Goal: Transaction & Acquisition: Purchase product/service

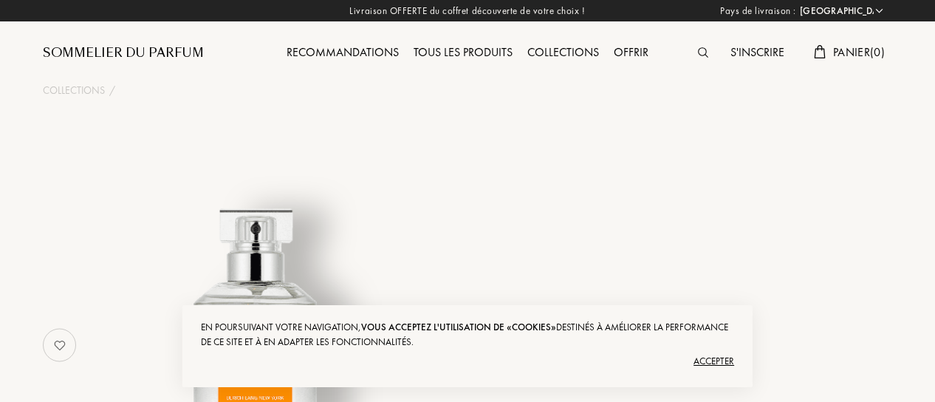
select select "FR"
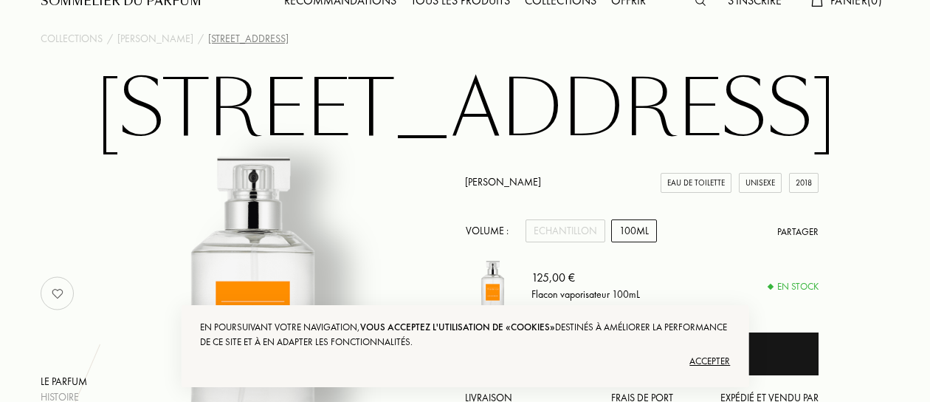
scroll to position [74, 0]
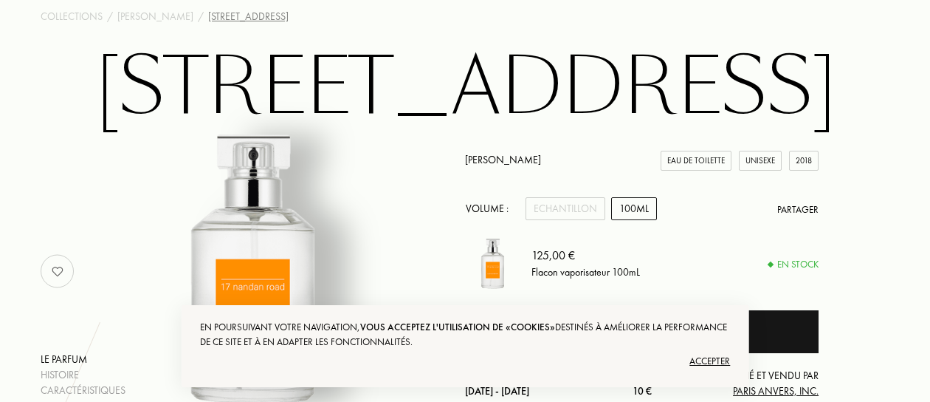
click at [636, 209] on div "100mL" at bounding box center [634, 208] width 46 height 23
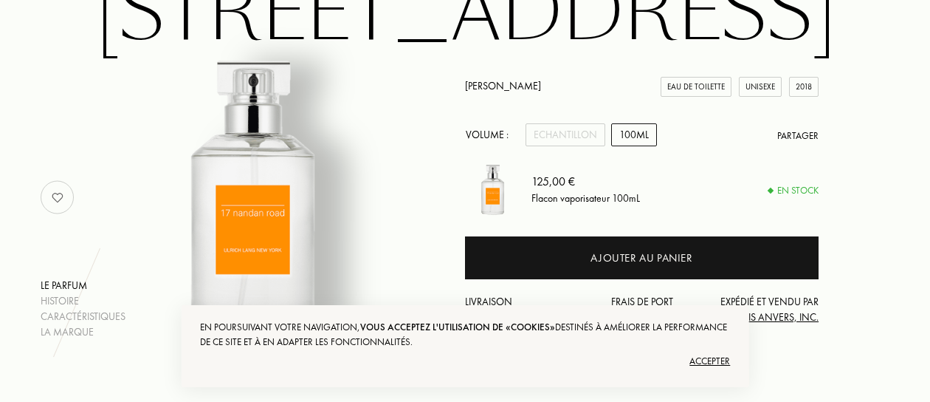
scroll to position [0, 0]
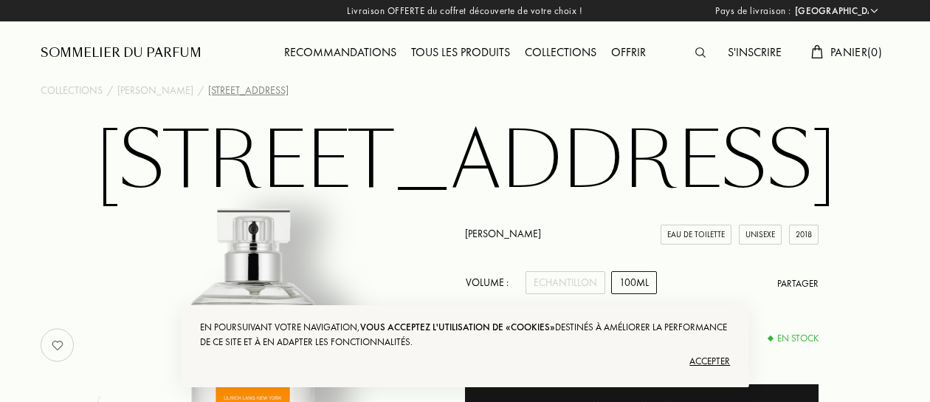
click at [758, 50] on div "S'inscrire" at bounding box center [755, 53] width 69 height 19
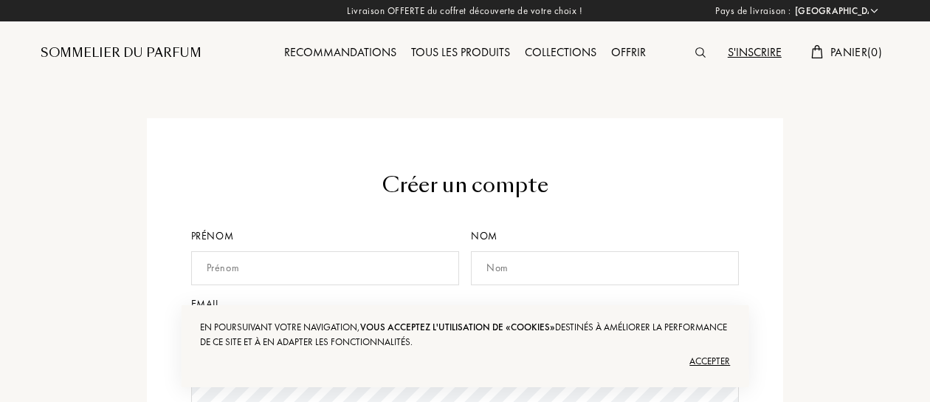
select select "FR"
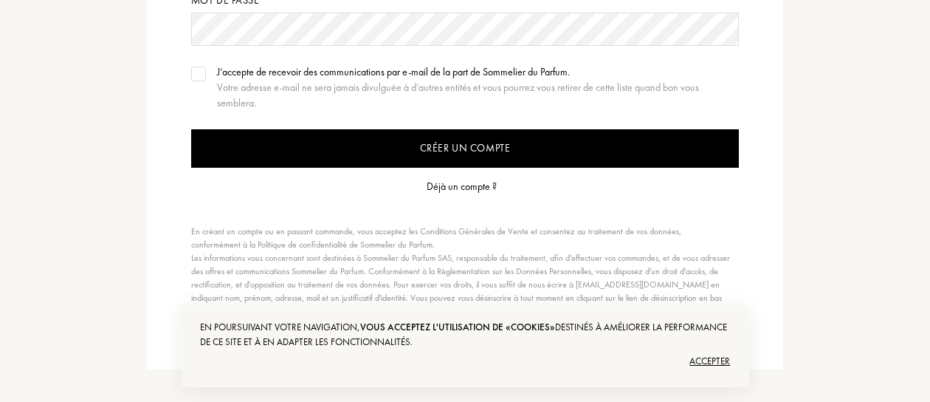
scroll to position [369, 0]
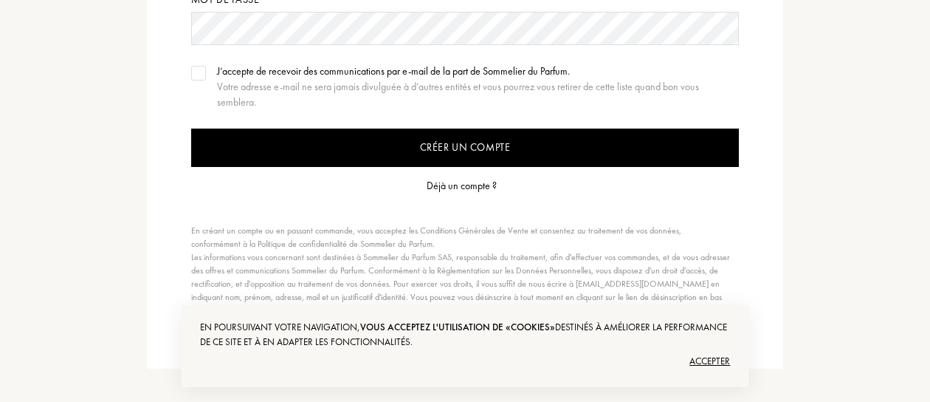
click at [701, 354] on div "Accepter" at bounding box center [465, 361] width 531 height 24
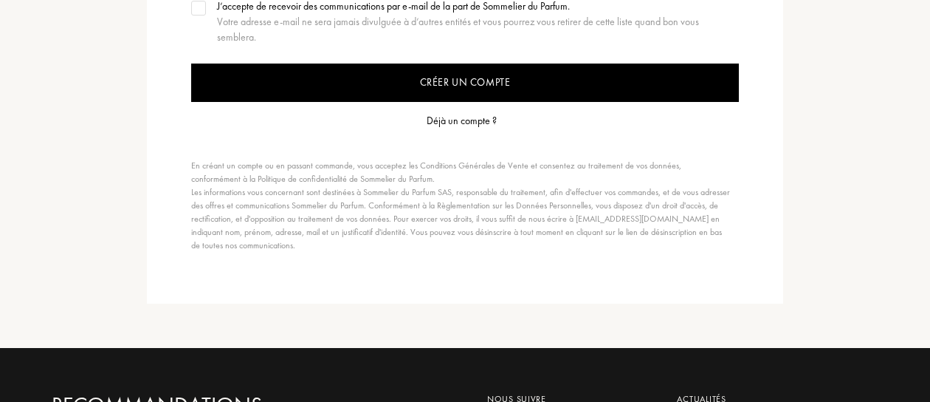
scroll to position [443, 0]
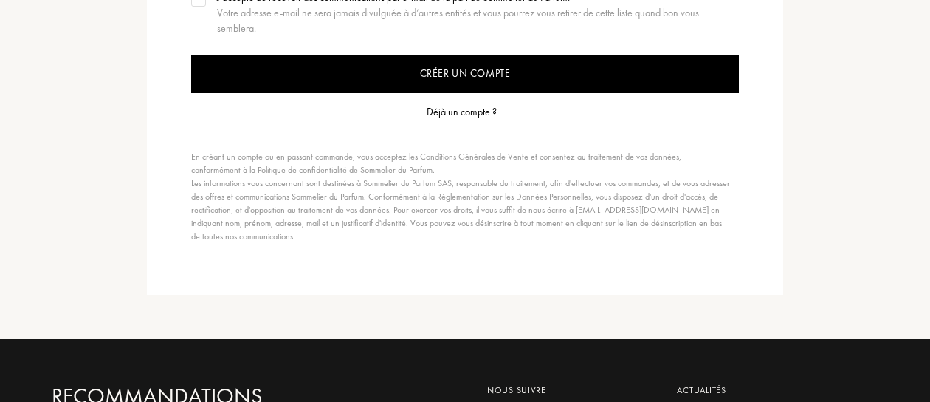
click at [455, 109] on div "Déjà un compte ?" at bounding box center [462, 112] width 70 height 16
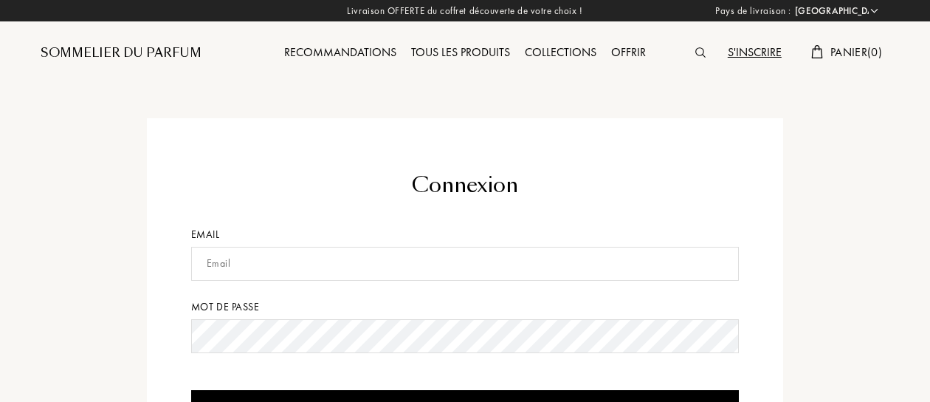
select select "FR"
click at [238, 269] on input "text" at bounding box center [465, 264] width 549 height 34
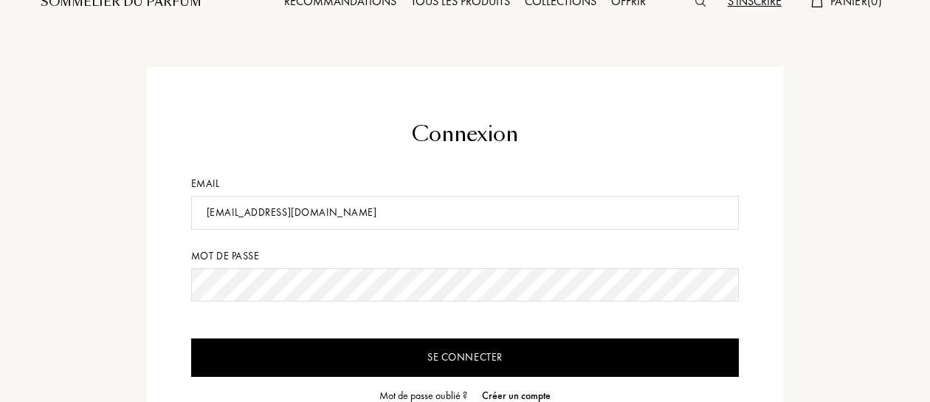
scroll to position [74, 0]
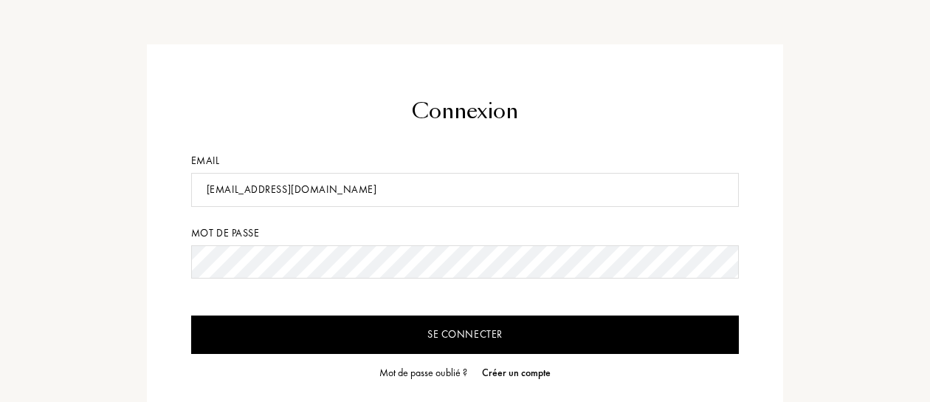
click at [462, 332] on input "Se connecter" at bounding box center [465, 334] width 549 height 38
click at [461, 336] on input "Se connecter" at bounding box center [465, 334] width 549 height 38
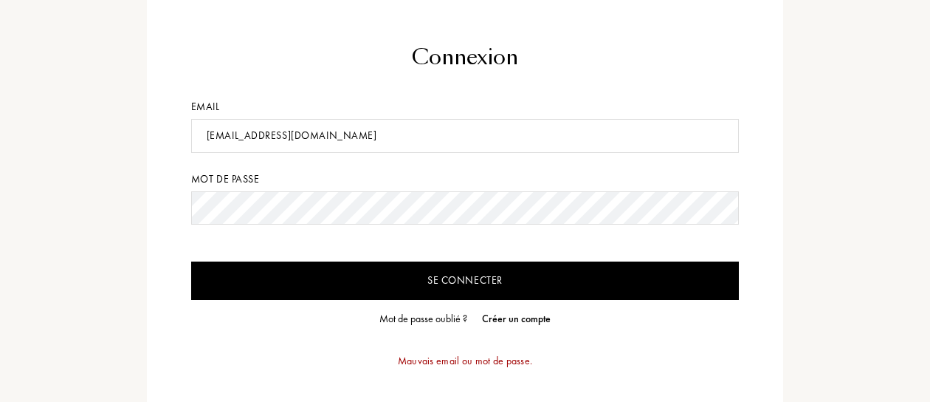
scroll to position [148, 0]
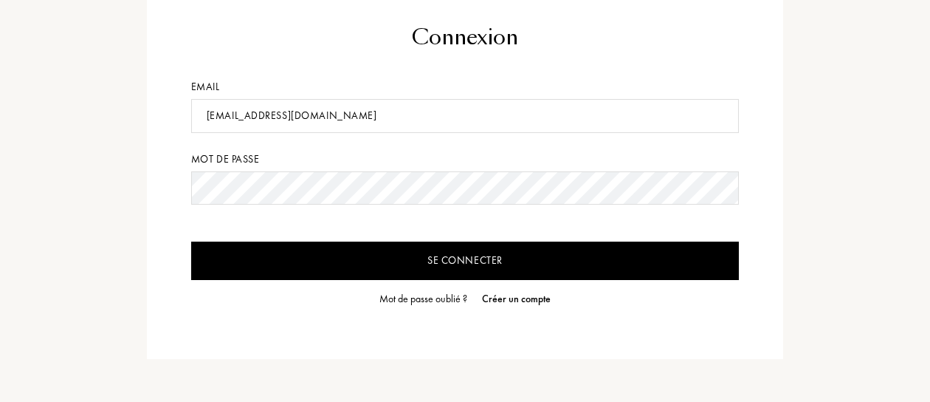
click at [439, 255] on input "Se connecter" at bounding box center [465, 260] width 549 height 38
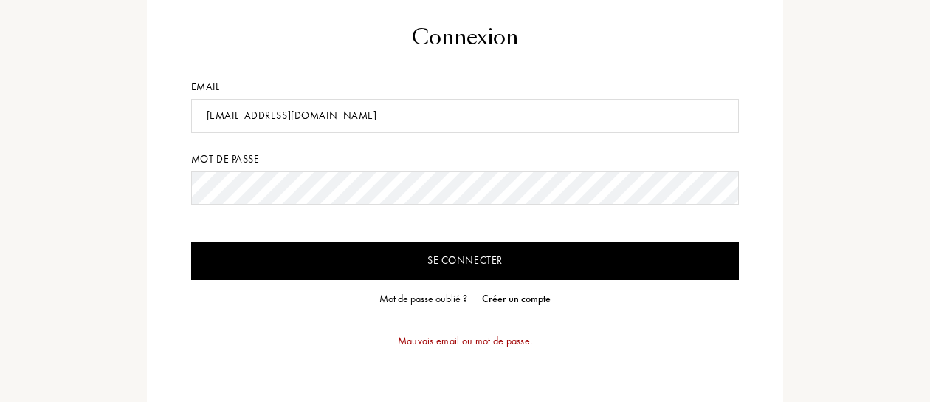
click at [137, 170] on div "Connexion Email gdarpa1@gmail.com Mot de passe Se connecter Mot de passe oublié…" at bounding box center [465, 192] width 871 height 444
click at [397, 112] on input "[EMAIL_ADDRESS][DOMAIN_NAME]" at bounding box center [465, 116] width 549 height 34
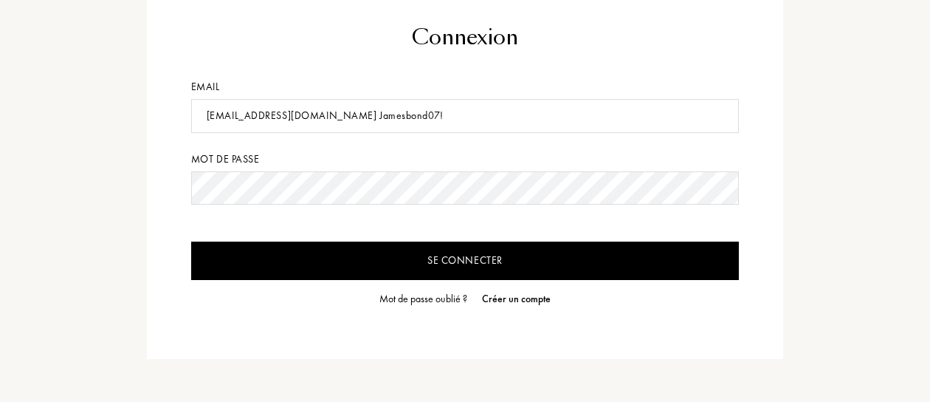
drag, startPoint x: 377, startPoint y: 114, endPoint x: 300, endPoint y: 110, distance: 76.1
click at [300, 110] on input "gdarpa1@gmail.com Jamesbond07!" at bounding box center [465, 116] width 549 height 34
click at [123, 160] on div "Connexion Email gdarpa1@gmail.com Jamesbond07! Mot de passe Se connecter Mot de…" at bounding box center [465, 164] width 871 height 388
click at [431, 264] on input "Se connecter" at bounding box center [465, 260] width 549 height 38
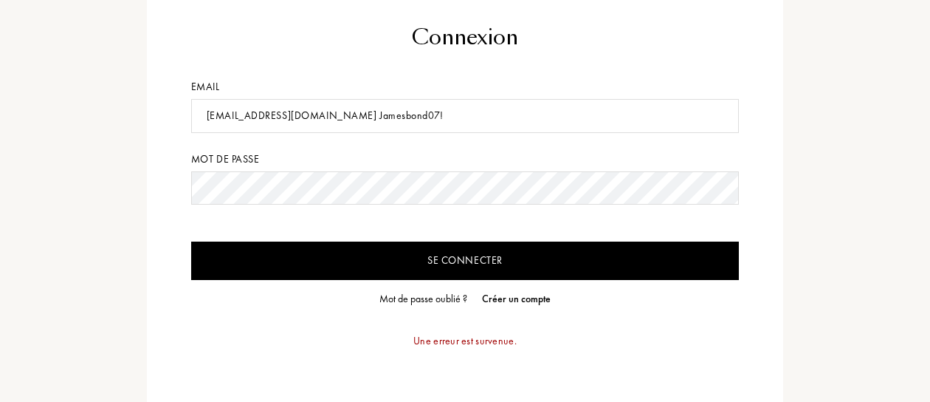
click at [394, 125] on input "gdarpa1@gmail.com Jamesbond07!" at bounding box center [465, 116] width 549 height 34
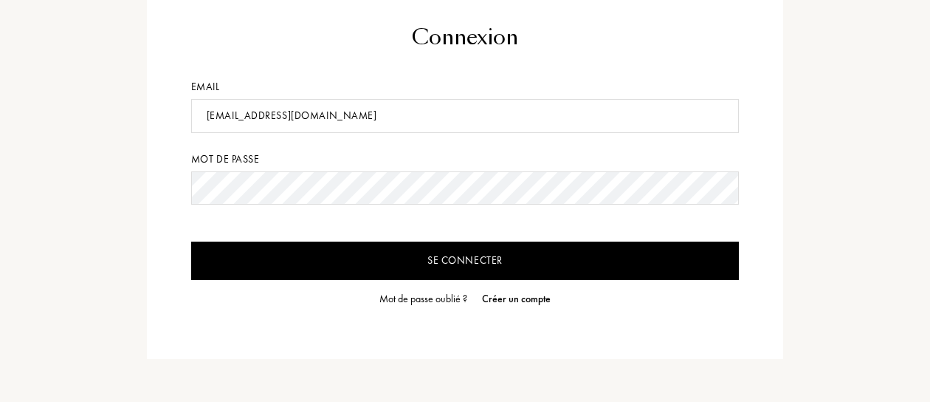
click at [393, 125] on input "gdarpa1@gmail.com" at bounding box center [465, 116] width 549 height 34
click at [489, 120] on input "gdarpa1@gmail.com" at bounding box center [465, 116] width 549 height 34
type input "gdarpa1@gmail.com"
click at [538, 150] on form "Connexion Email gdarpa1@gmail.com Mot de passe Se connecter Mot de passe oublié…" at bounding box center [465, 164] width 549 height 285
click at [457, 262] on input "Se connecter" at bounding box center [465, 260] width 549 height 38
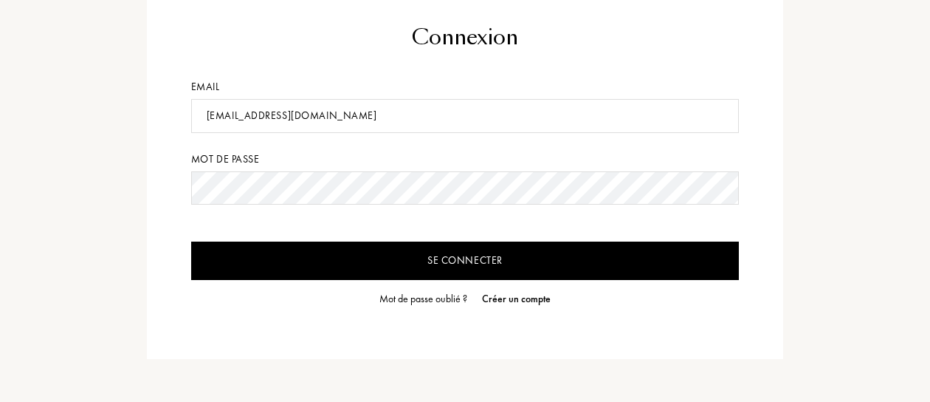
click at [319, 111] on input "gdarpa1@gmail.com" at bounding box center [465, 116] width 549 height 34
click at [489, 154] on div "Mot de passe" at bounding box center [465, 159] width 549 height 16
click at [95, 172] on div "Connexion Email gdarpa1@gmail.com Mot de passe Se connecter Mot de passe oublié…" at bounding box center [465, 164] width 871 height 388
click at [442, 296] on div "Mot de passe oublié ?" at bounding box center [423, 299] width 88 height 16
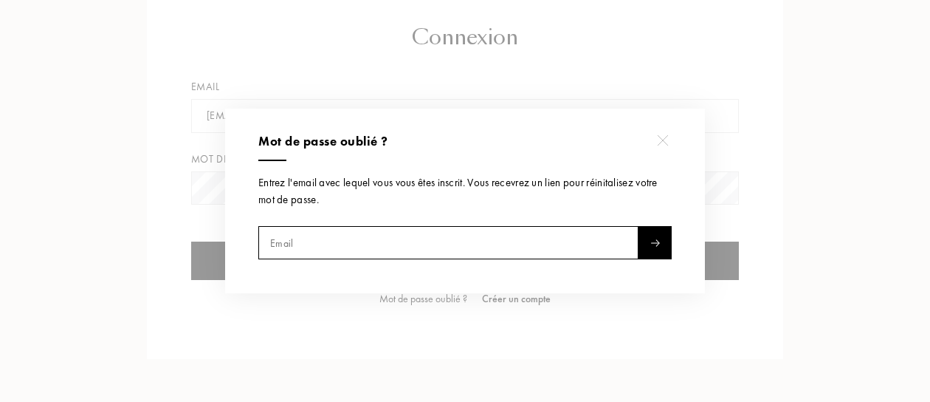
click at [332, 244] on input "text" at bounding box center [448, 243] width 380 height 33
type input "gdarpa1@gmail.com"
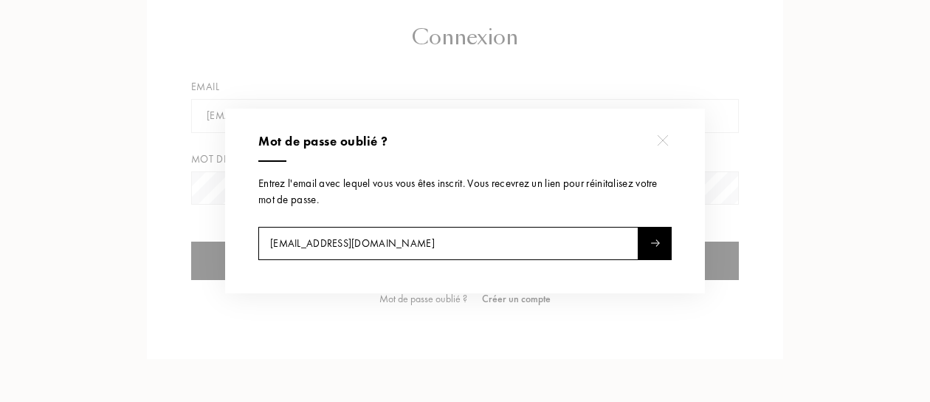
click at [650, 234] on div at bounding box center [655, 243] width 33 height 33
click at [621, 343] on div at bounding box center [467, 201] width 935 height 402
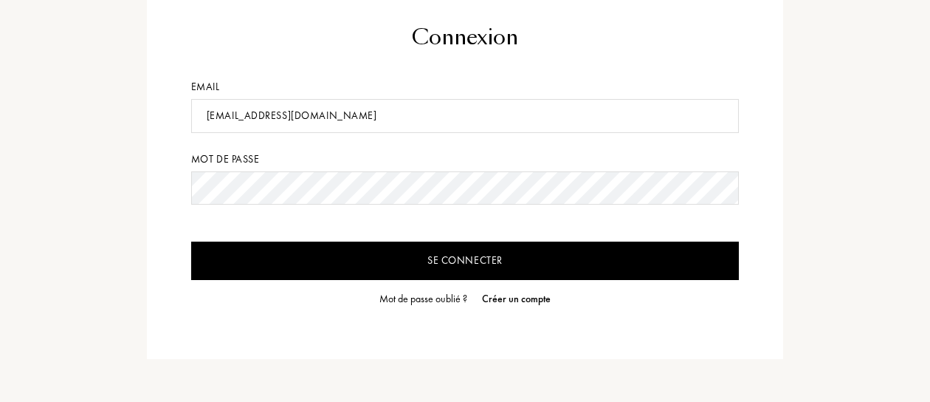
click at [515, 292] on div "Créer un compte" at bounding box center [516, 299] width 69 height 16
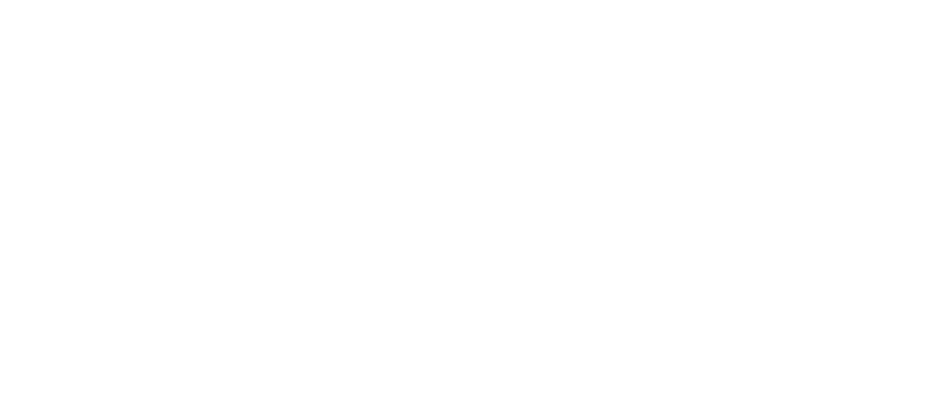
select select "FR"
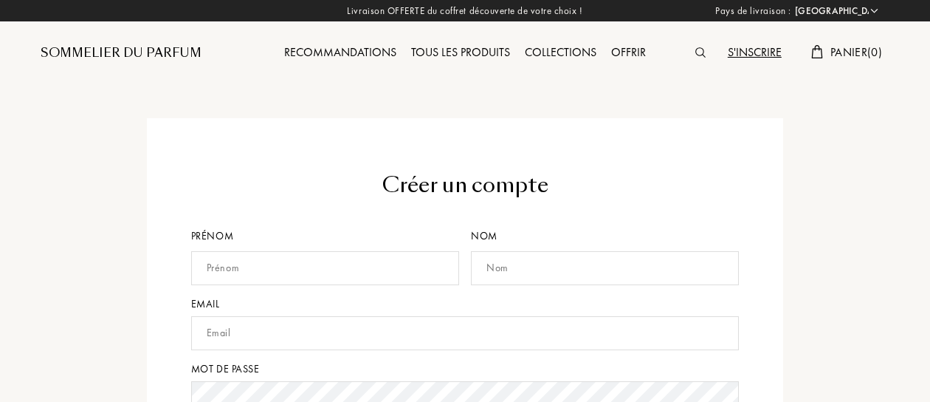
click at [268, 273] on input "text" at bounding box center [325, 268] width 268 height 34
type input "gilles"
type input "darpa"
type input "gdarpa1@gmail.com"
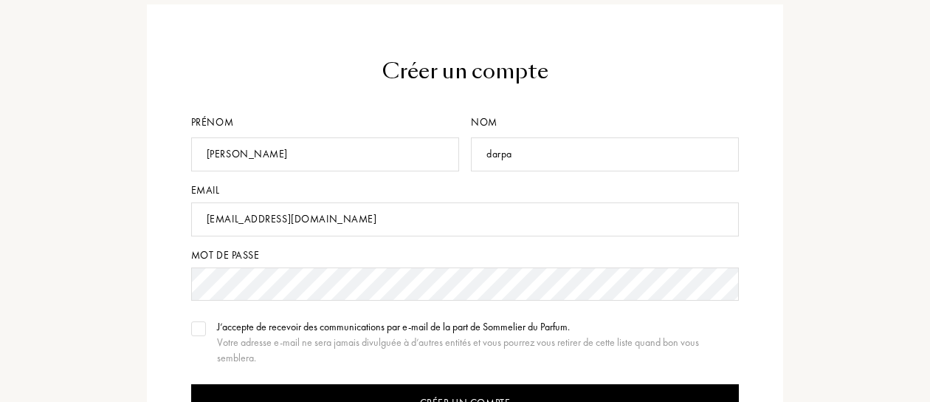
scroll to position [148, 0]
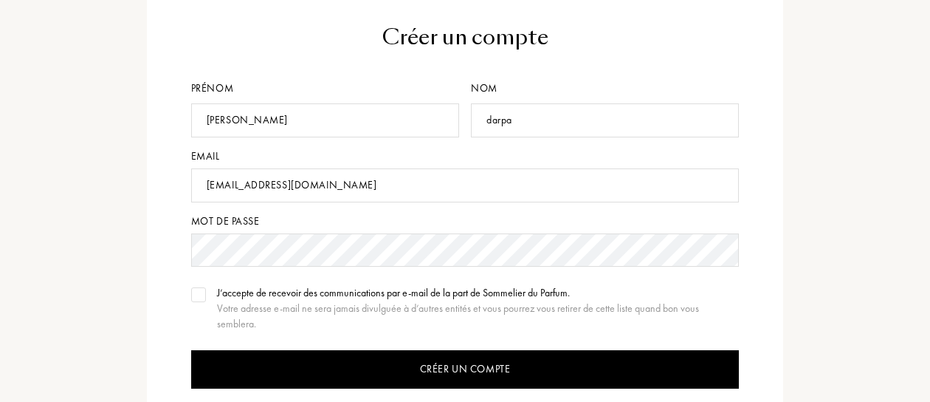
click at [197, 294] on img at bounding box center [198, 294] width 10 height 7
click at [199, 295] on img at bounding box center [198, 294] width 10 height 7
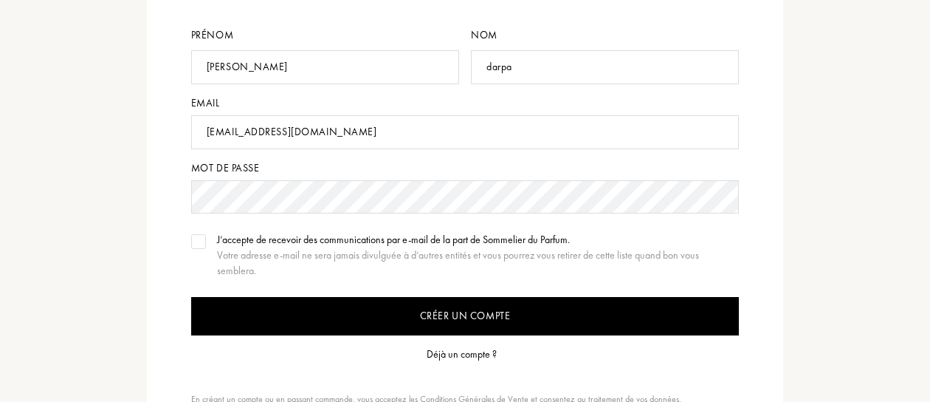
scroll to position [221, 0]
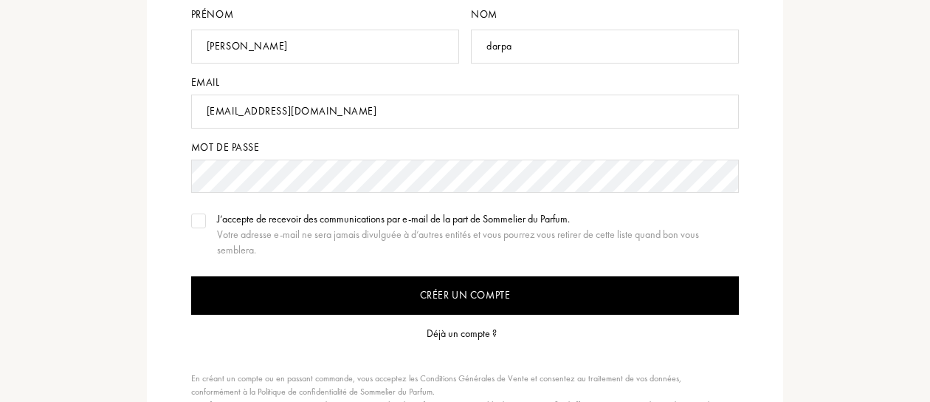
click at [450, 295] on input "Créer un compte" at bounding box center [465, 295] width 549 height 38
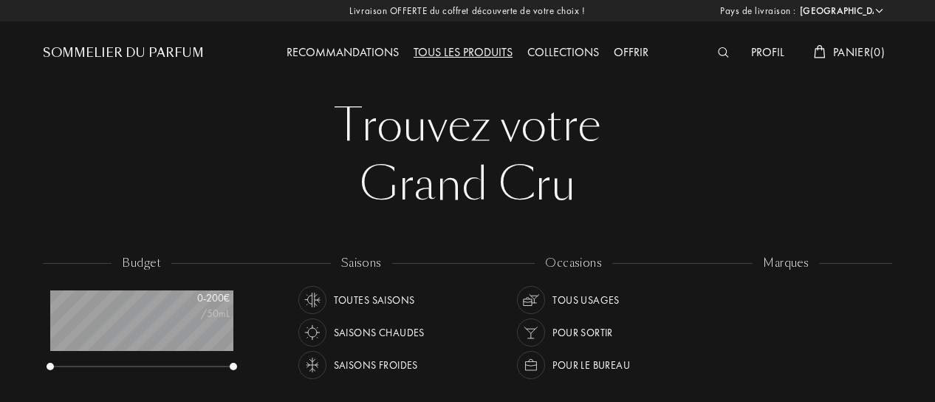
select select "FR"
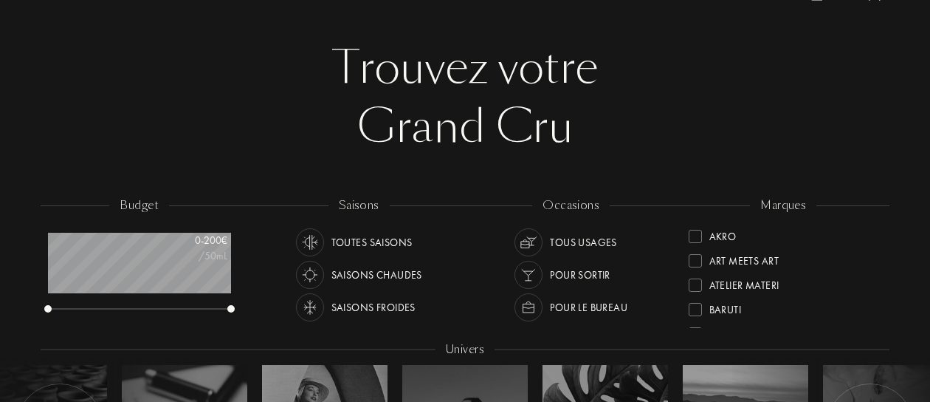
scroll to position [148, 0]
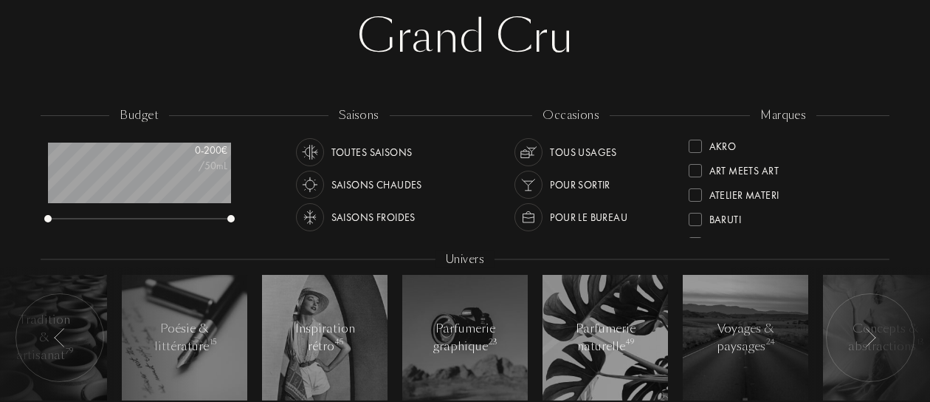
click at [568, 152] on div "Tous usages" at bounding box center [583, 152] width 67 height 28
click at [373, 145] on div "Toutes saisons" at bounding box center [372, 152] width 81 height 28
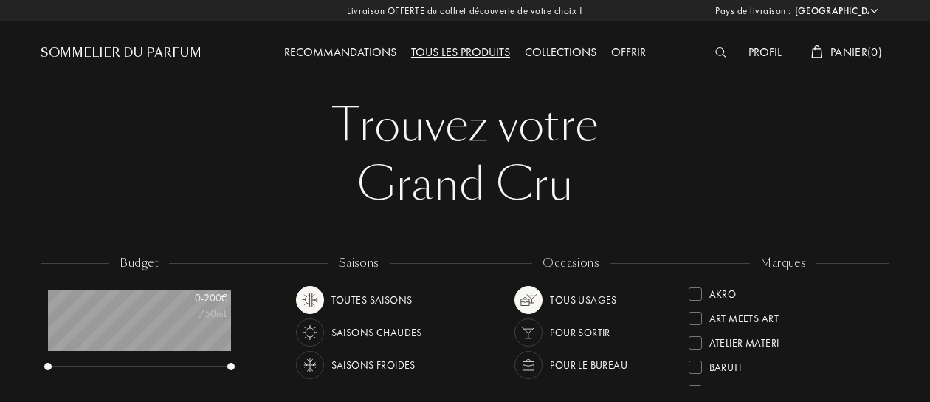
click at [767, 56] on div "Profil" at bounding box center [765, 53] width 48 height 19
click at [348, 52] on div "Recommandations" at bounding box center [340, 53] width 127 height 19
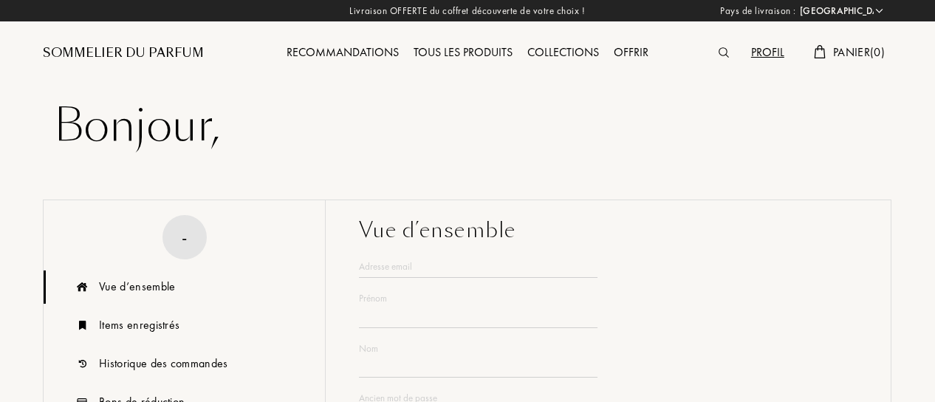
select select "FR"
type input "gilles"
type input "darpa"
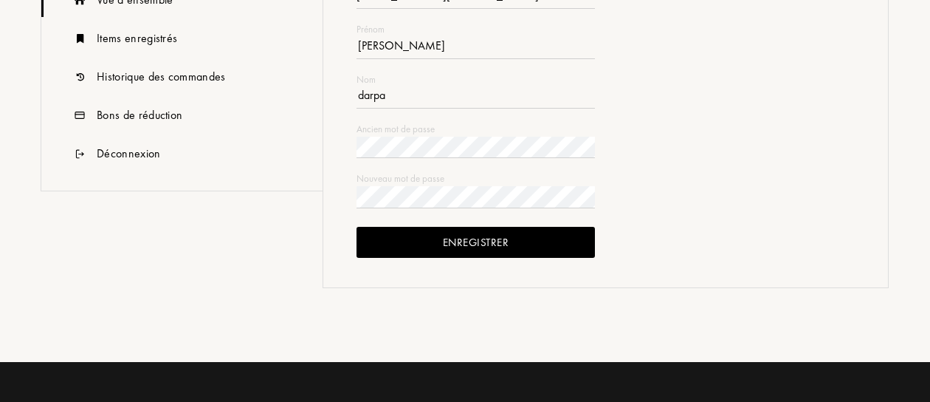
scroll to position [369, 0]
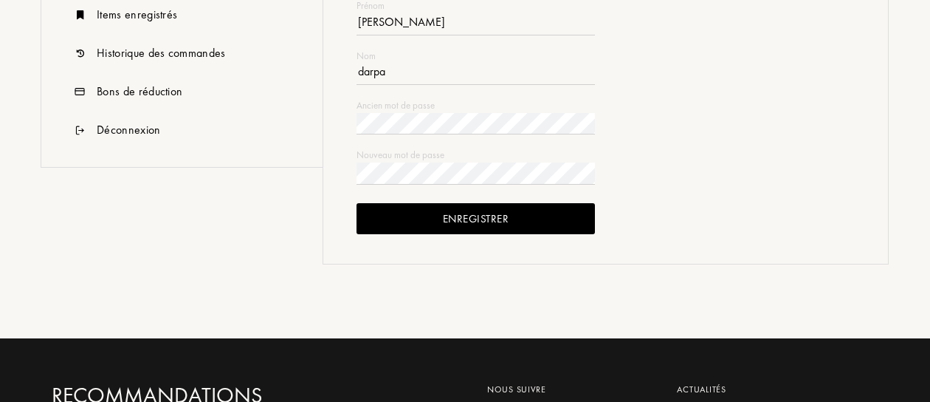
type input "gdarpa1@gmail.com"
click at [475, 220] on div "Enregistrer" at bounding box center [476, 219] width 238 height 32
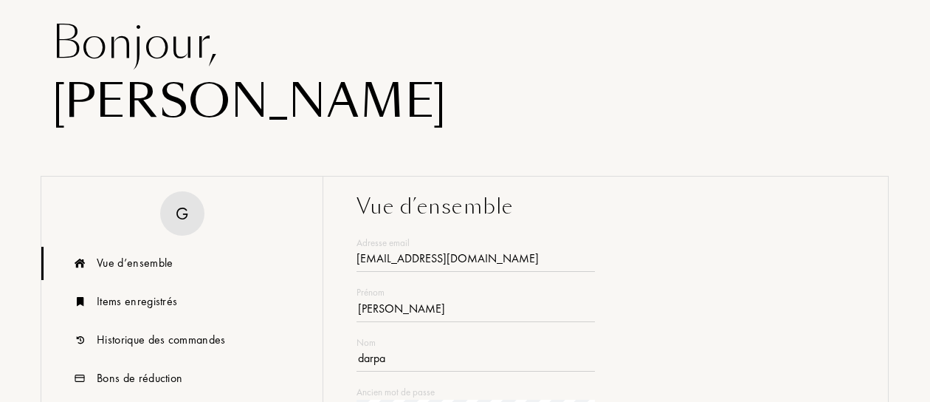
scroll to position [74, 0]
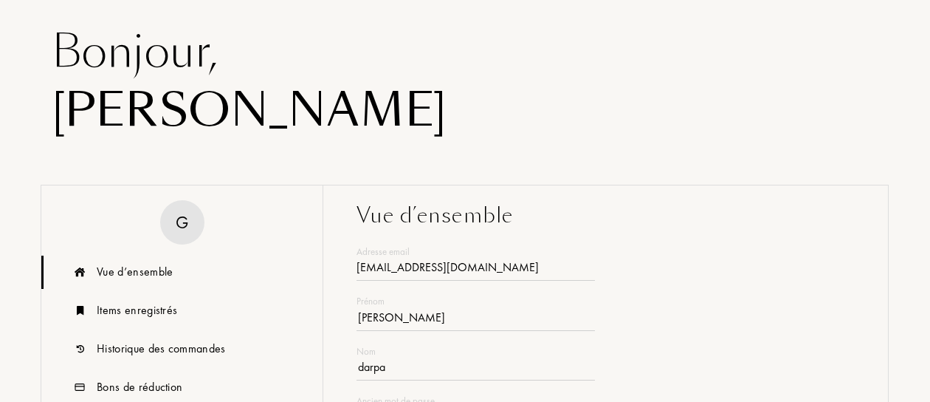
click at [138, 284] on div "Vue d’ensemble" at bounding box center [181, 271] width 281 height 33
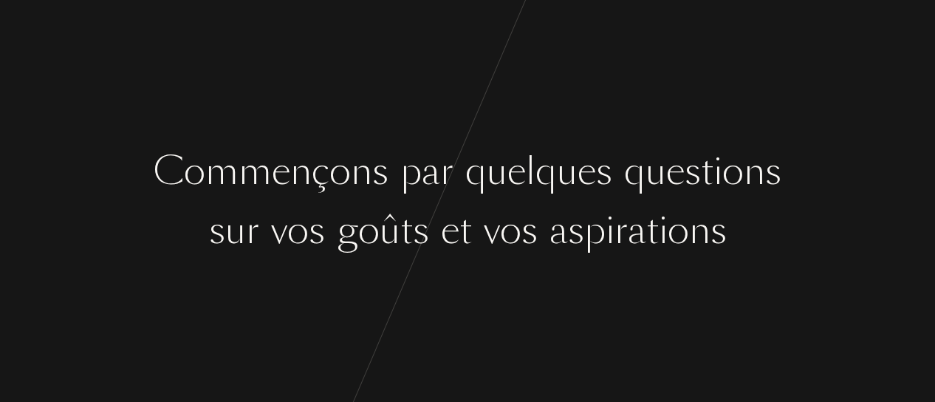
click at [623, 274] on div "C [PERSON_NAME] ç o n s p a r q u e l q u e s q u e s t i o n s s u r v o s g o…" at bounding box center [467, 201] width 935 height 402
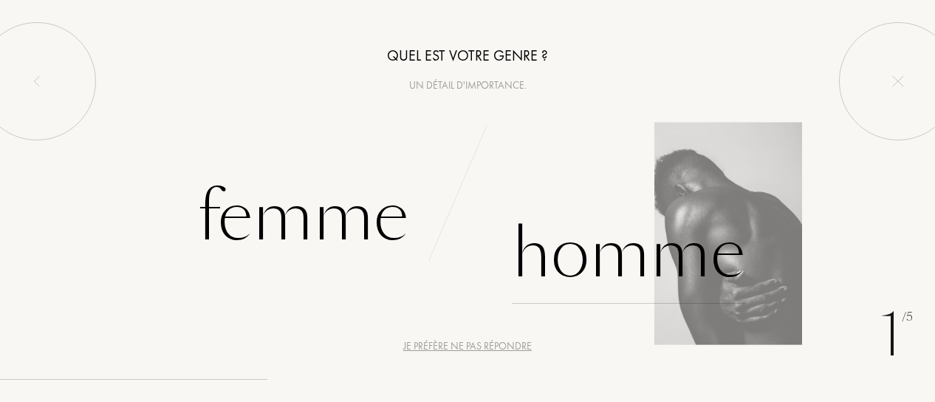
click at [604, 251] on div "Homme" at bounding box center [628, 254] width 233 height 100
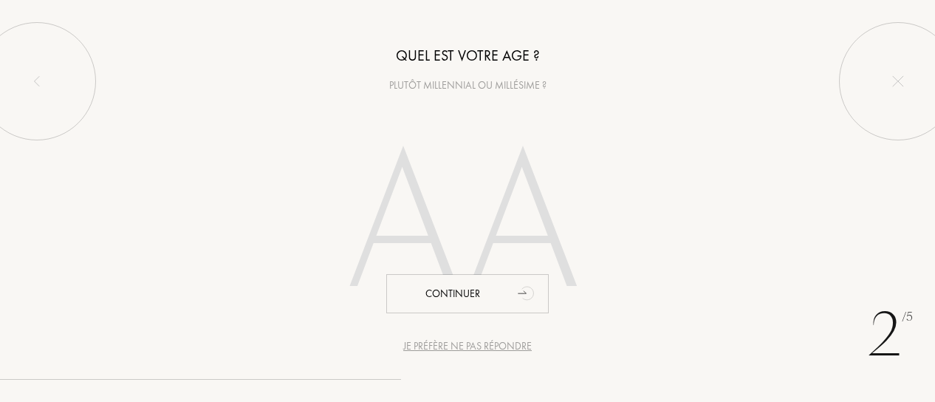
click at [425, 236] on input "number" at bounding box center [467, 227] width 317 height 255
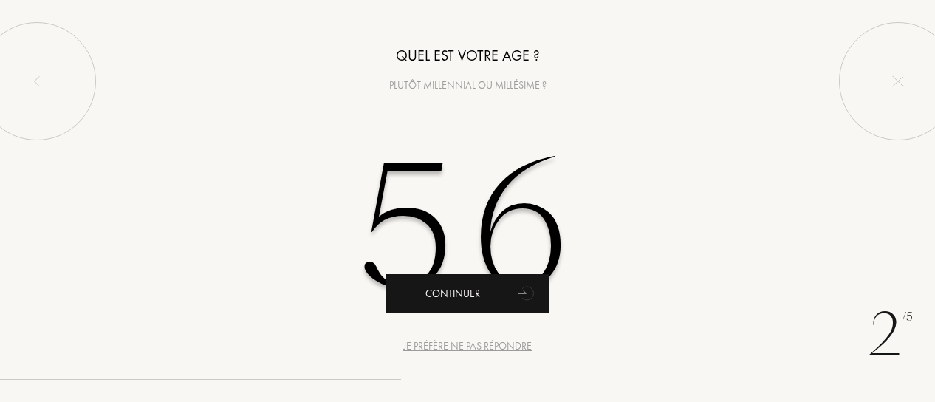
type input "56"
click at [498, 298] on div "Continuer" at bounding box center [467, 293] width 162 height 39
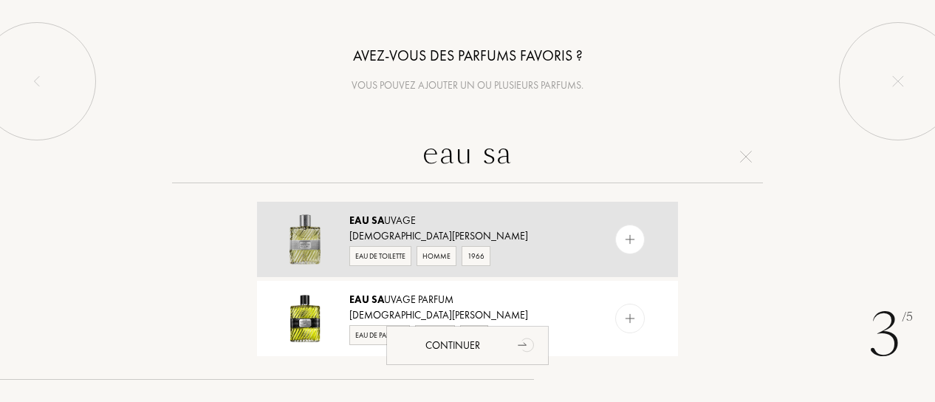
type input "eau sa"
click at [379, 227] on span "Sa" at bounding box center [377, 219] width 13 height 13
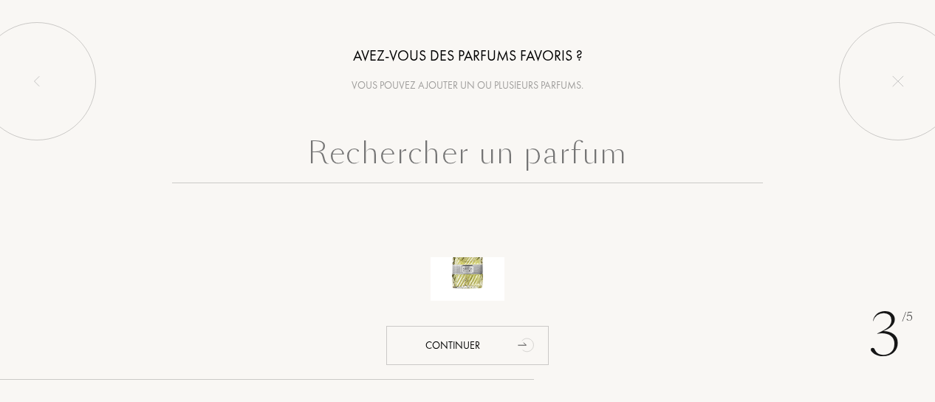
click at [410, 153] on input "text" at bounding box center [467, 156] width 591 height 53
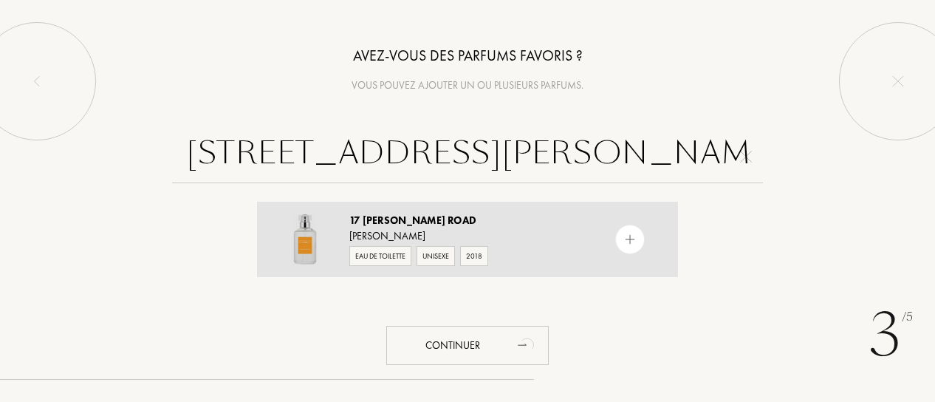
type input "[STREET_ADDRESS][PERSON_NAME]"
click at [381, 228] on div "[PERSON_NAME]" at bounding box center [466, 236] width 235 height 16
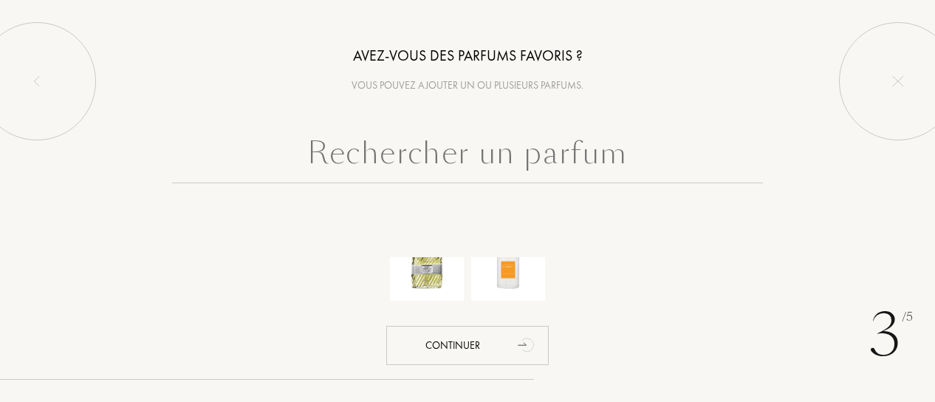
click at [379, 166] on input "text" at bounding box center [467, 156] width 591 height 53
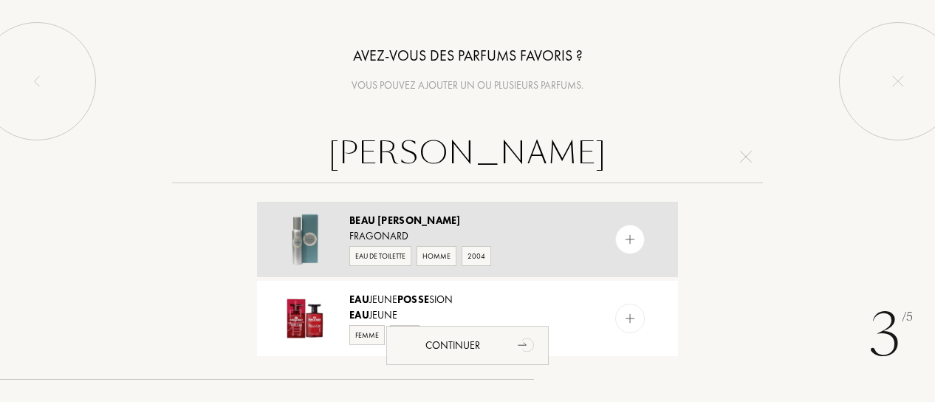
type input "beau gosse"
click at [385, 215] on span "Gosse" at bounding box center [418, 219] width 83 height 13
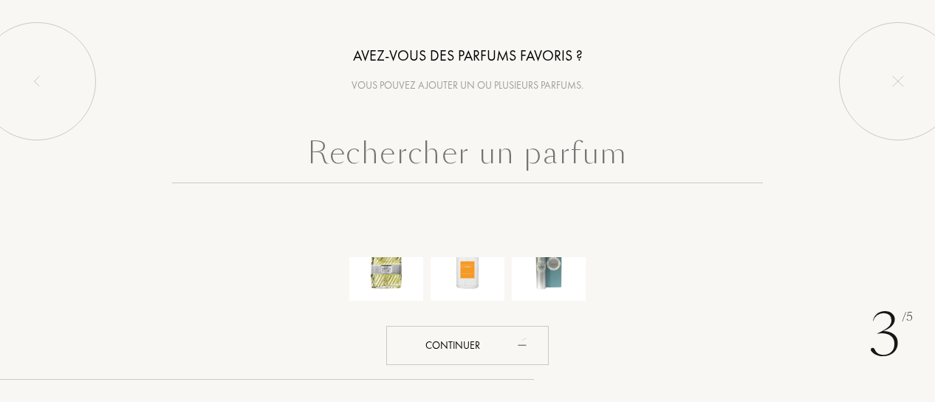
click at [393, 164] on input "text" at bounding box center [467, 156] width 591 height 53
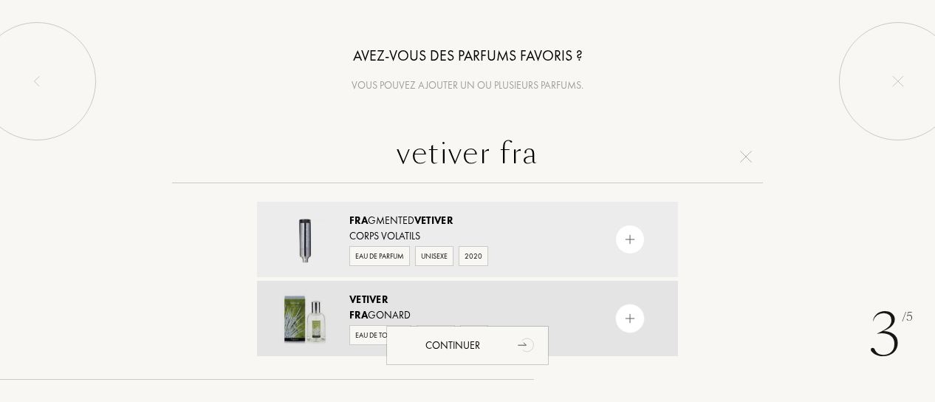
type input "vetiver fra"
click at [365, 299] on span "Vetiver" at bounding box center [368, 298] width 38 height 13
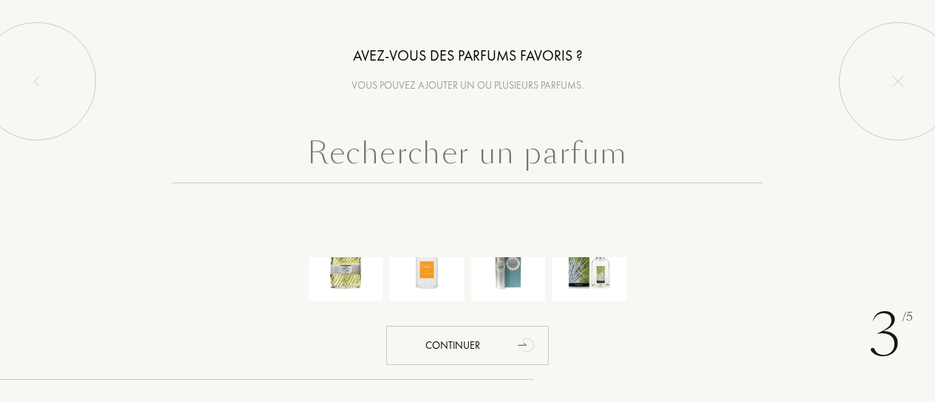
click at [384, 151] on input "text" at bounding box center [467, 156] width 591 height 53
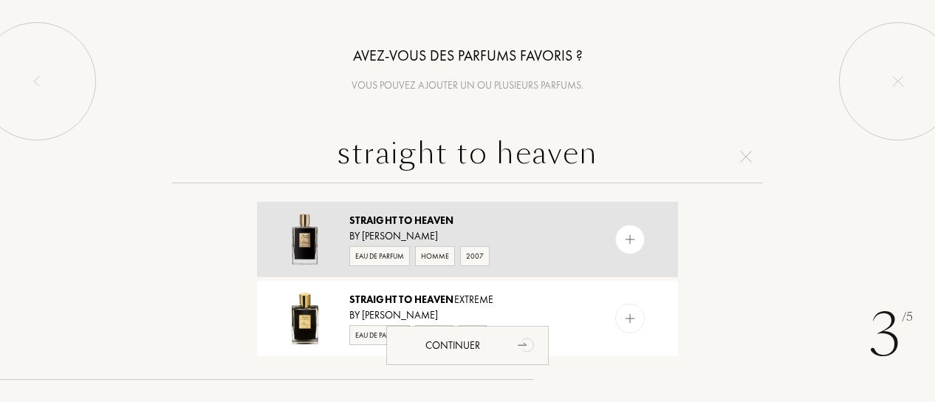
type input "straight to heaven"
click at [403, 213] on span "to" at bounding box center [405, 219] width 13 height 13
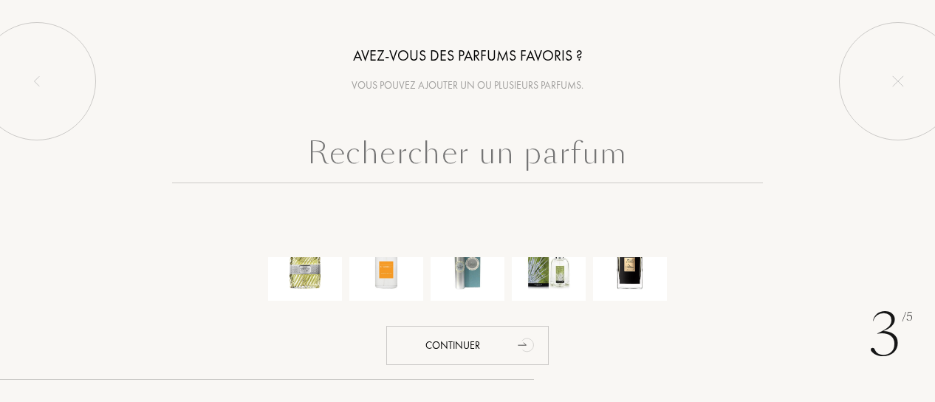
click at [477, 153] on input "text" at bounding box center [467, 156] width 591 height 53
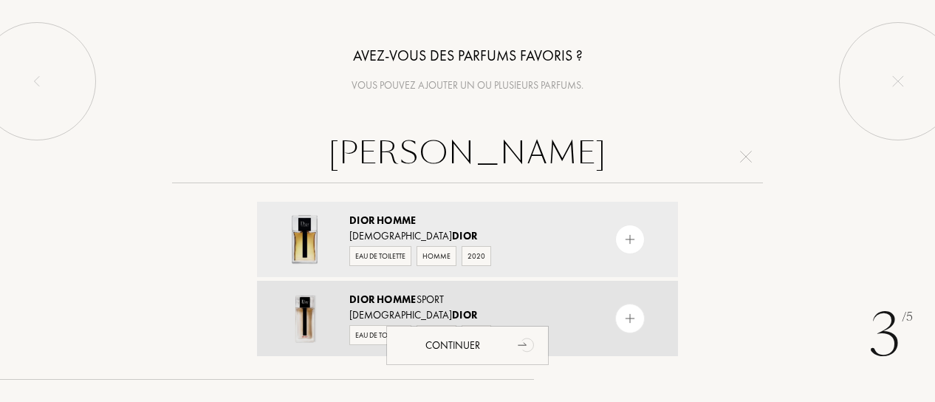
type input "dior homme"
click at [373, 300] on span "Dior" at bounding box center [361, 298] width 25 height 13
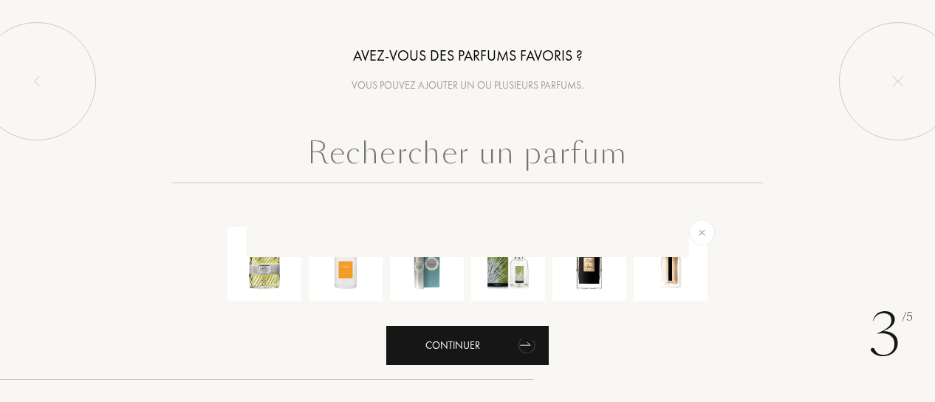
click at [467, 340] on div "Continuer" at bounding box center [467, 345] width 162 height 39
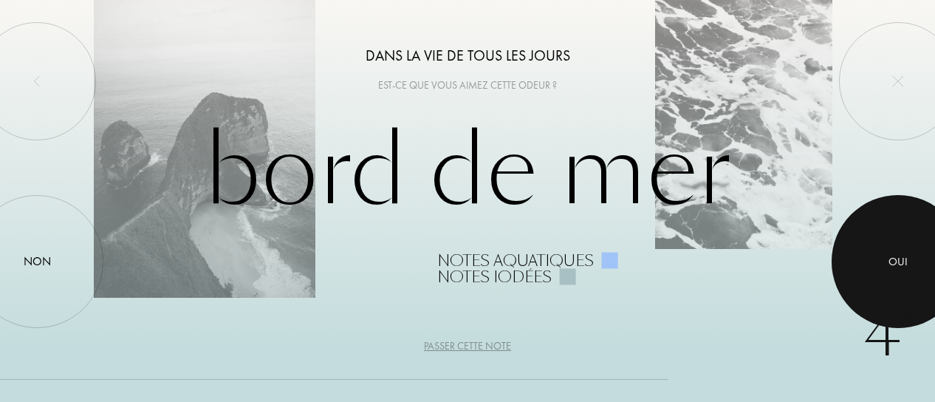
click at [901, 256] on div "Oui" at bounding box center [897, 261] width 19 height 17
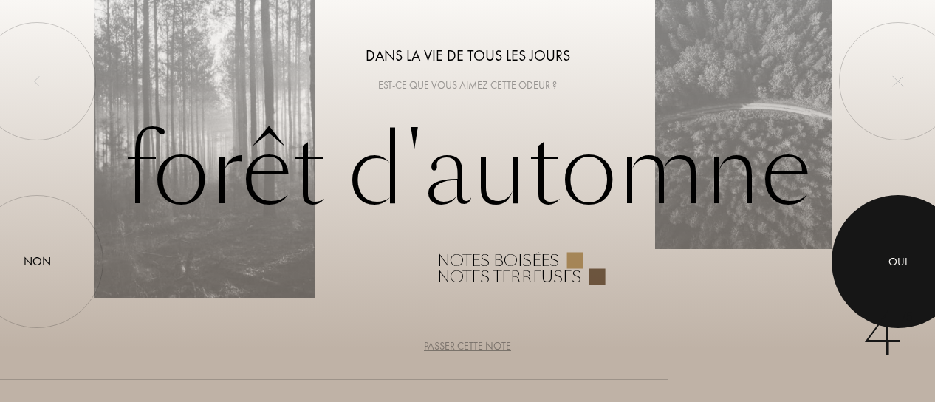
click at [905, 258] on div "Oui" at bounding box center [897, 261] width 19 height 17
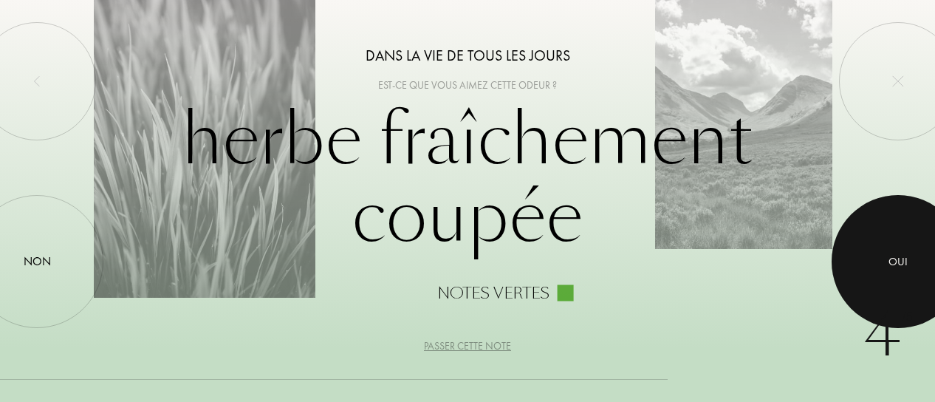
click at [905, 258] on div "Oui" at bounding box center [897, 261] width 19 height 17
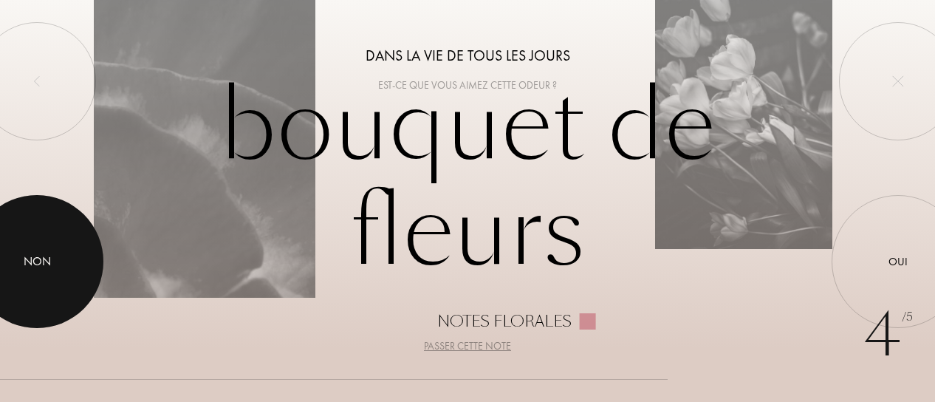
click at [27, 243] on div at bounding box center [36, 261] width 133 height 133
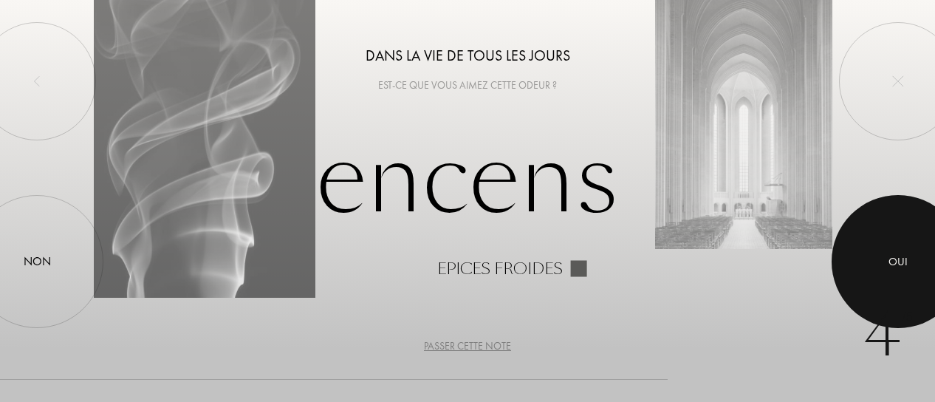
click at [899, 253] on div "Oui" at bounding box center [897, 261] width 19 height 17
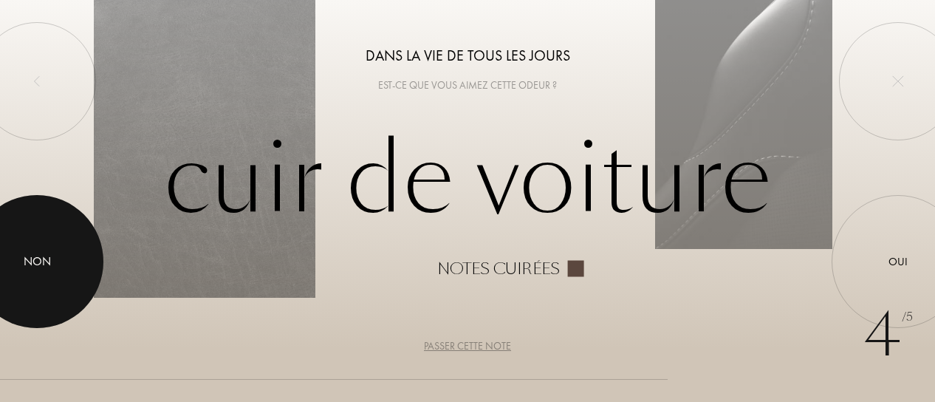
click at [29, 255] on div "Non" at bounding box center [37, 262] width 27 height 18
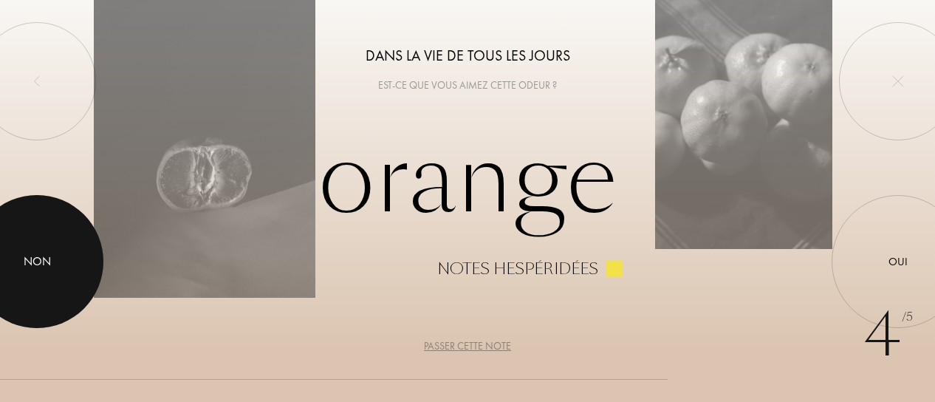
click at [49, 275] on div at bounding box center [36, 261] width 133 height 133
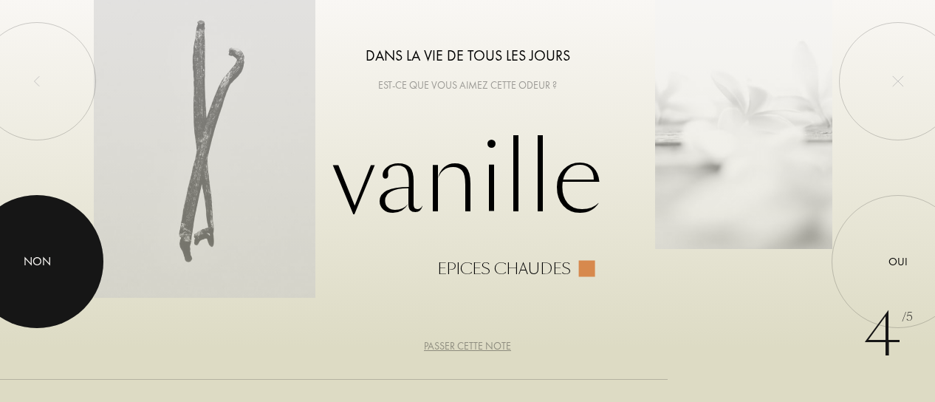
click at [50, 247] on div at bounding box center [36, 261] width 133 height 133
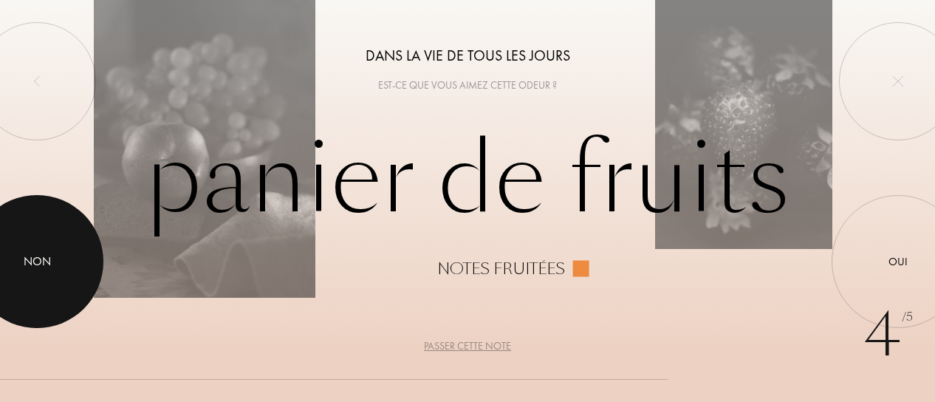
click at [27, 255] on div "Non" at bounding box center [37, 262] width 27 height 18
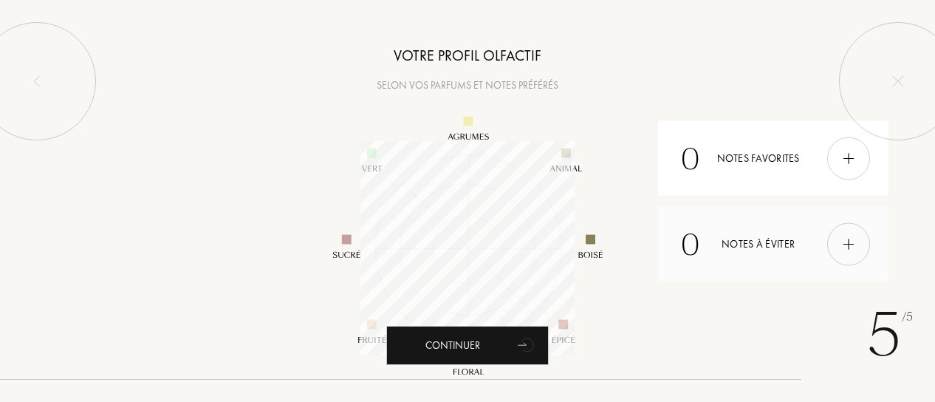
scroll to position [214, 214]
click at [845, 159] on img at bounding box center [848, 158] width 16 height 16
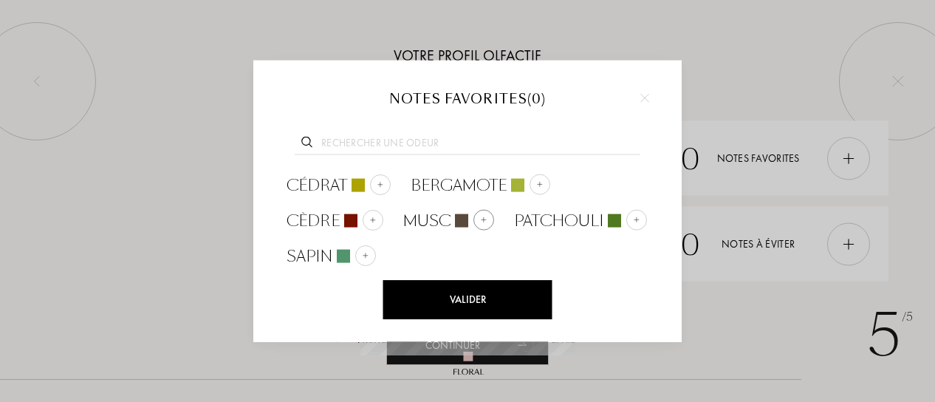
scroll to position [0, 0]
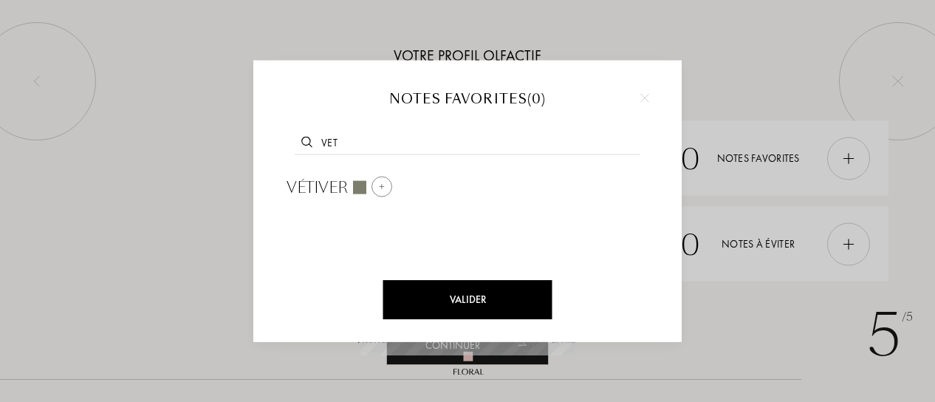
type input "vet"
click at [295, 193] on span "Vétiver" at bounding box center [317, 187] width 62 height 22
click at [348, 137] on input "text" at bounding box center [468, 144] width 346 height 20
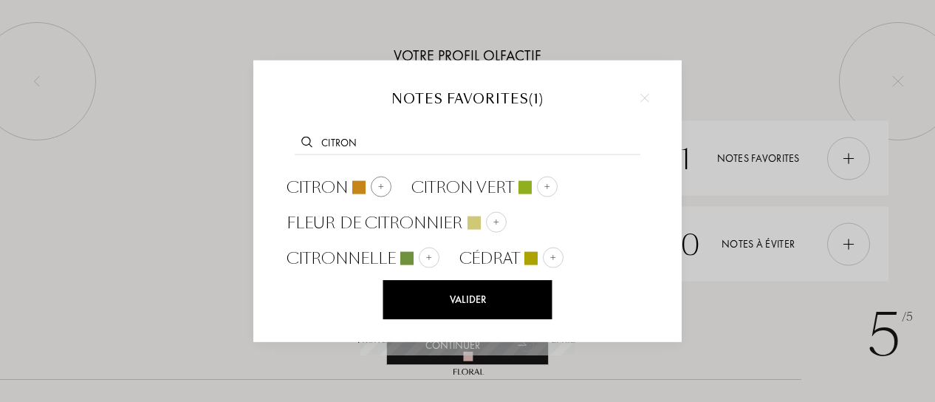
type input "citron"
click at [344, 183] on span "Citron" at bounding box center [316, 187] width 61 height 22
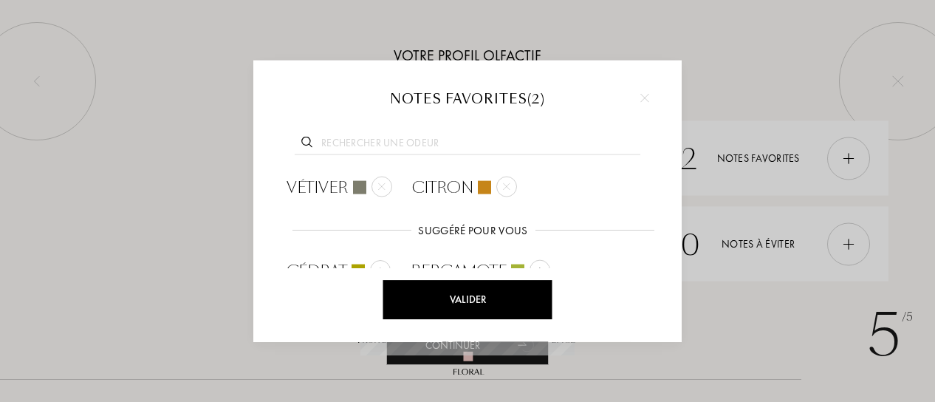
click at [350, 140] on input "text" at bounding box center [468, 144] width 346 height 20
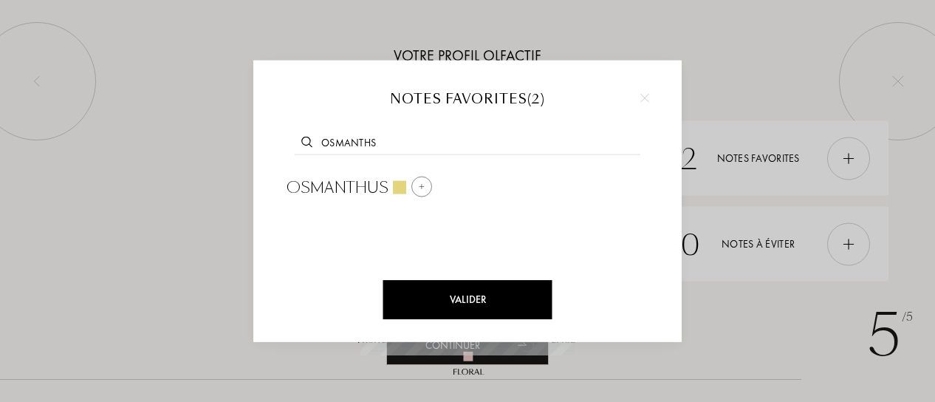
type input "osmanths"
click at [359, 176] on span "Osmanthus" at bounding box center [337, 187] width 102 height 22
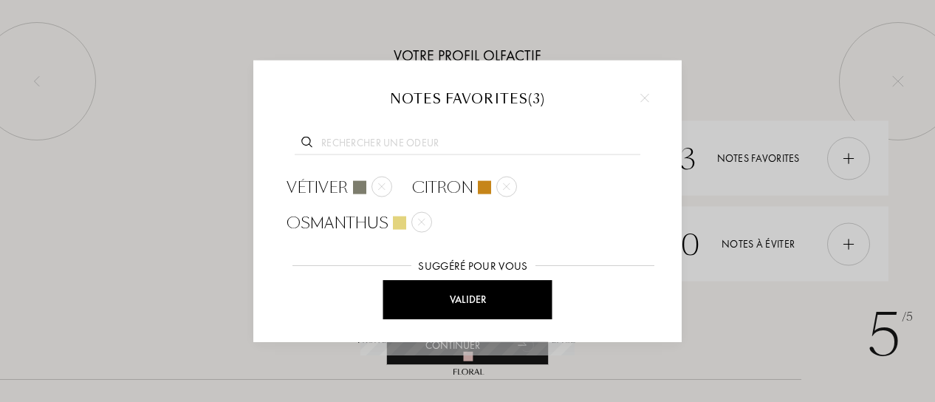
click at [331, 128] on div at bounding box center [467, 140] width 384 height 57
click at [334, 140] on input "text" at bounding box center [468, 144] width 346 height 20
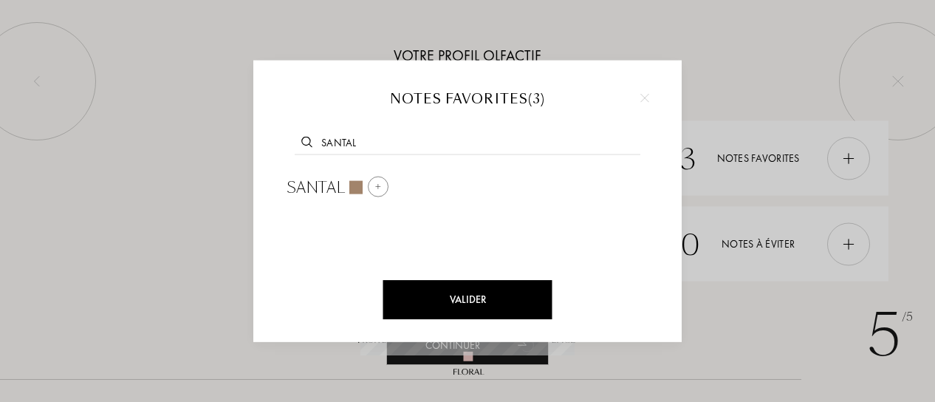
type input "santal"
click at [325, 184] on span "Santal" at bounding box center [315, 187] width 58 height 22
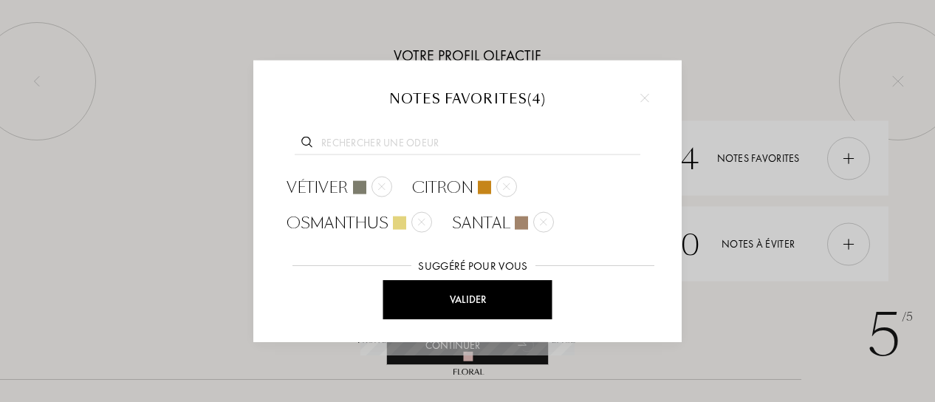
click at [348, 140] on input "text" at bounding box center [468, 144] width 346 height 20
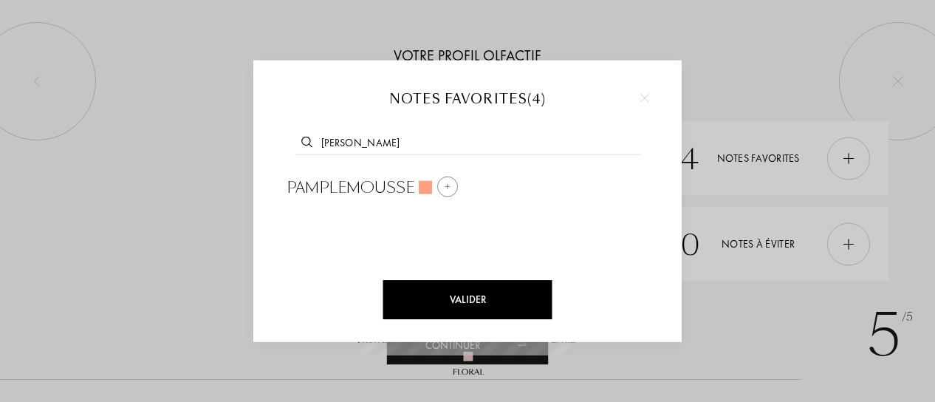
type input "pam"
click at [371, 186] on span "Pamplemousse" at bounding box center [350, 187] width 128 height 22
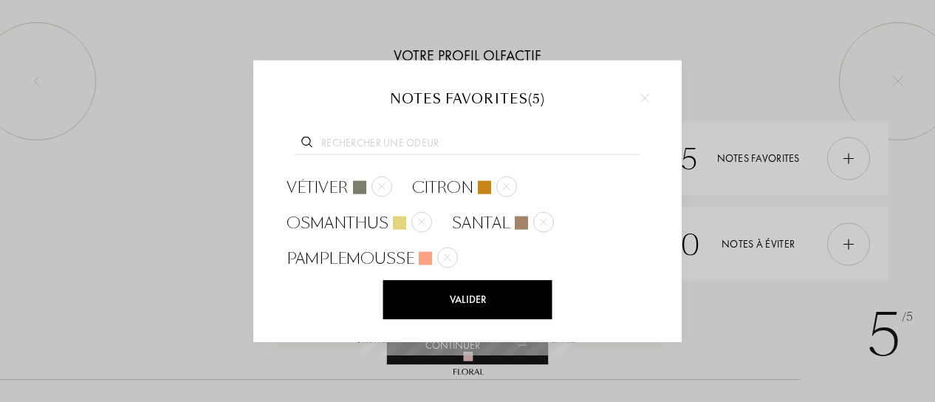
click at [360, 145] on input "text" at bounding box center [468, 144] width 346 height 20
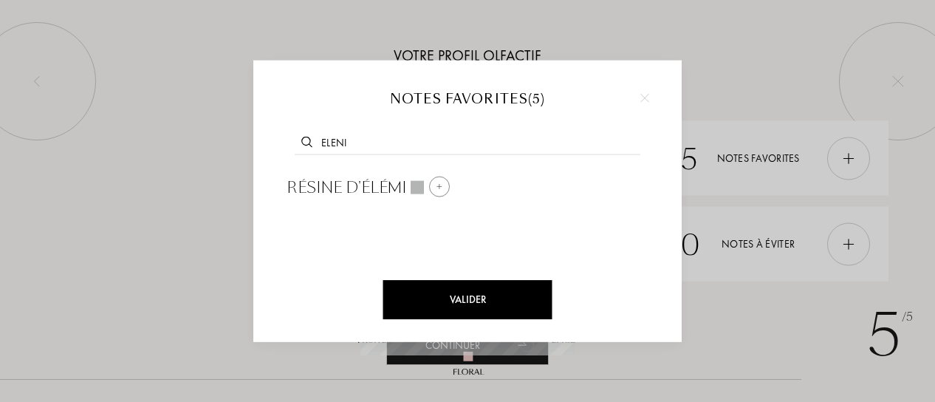
type input "eleni"
click at [338, 188] on span "Résine d'élémi" at bounding box center [346, 187] width 120 height 22
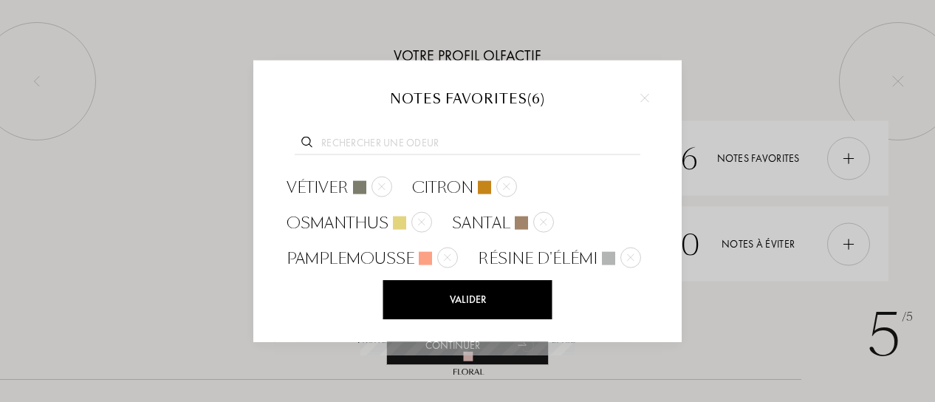
click at [341, 148] on input "text" at bounding box center [468, 144] width 346 height 20
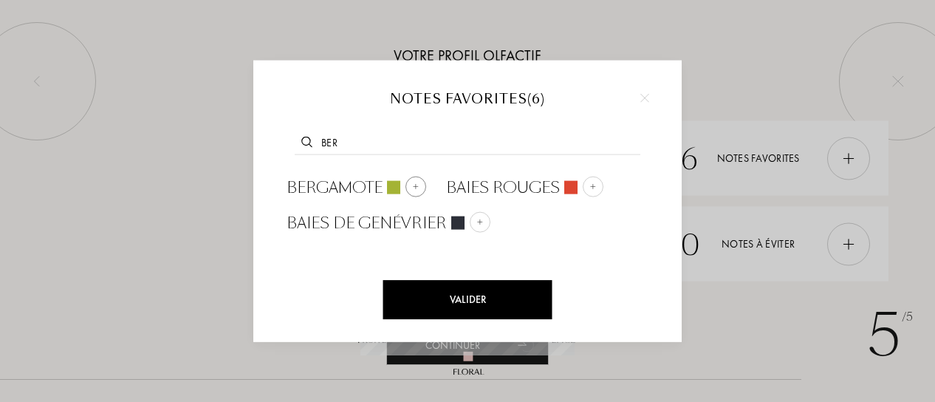
type input "ber"
click at [322, 178] on span "Bergamote" at bounding box center [334, 187] width 96 height 22
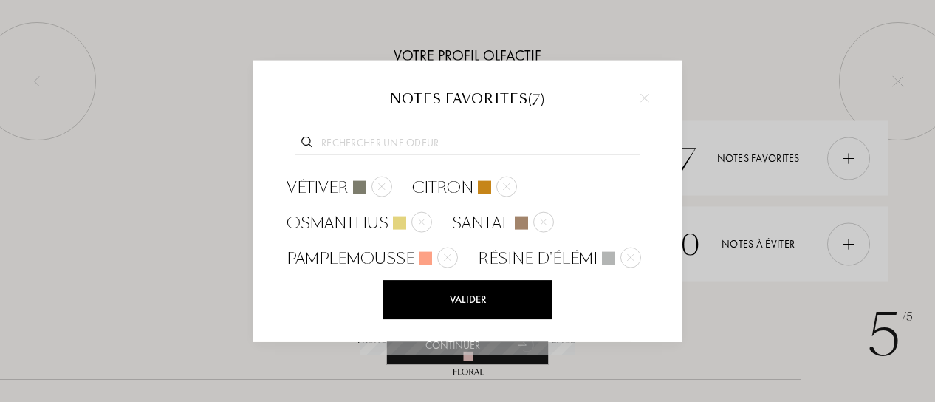
click at [351, 147] on input "text" at bounding box center [468, 144] width 346 height 20
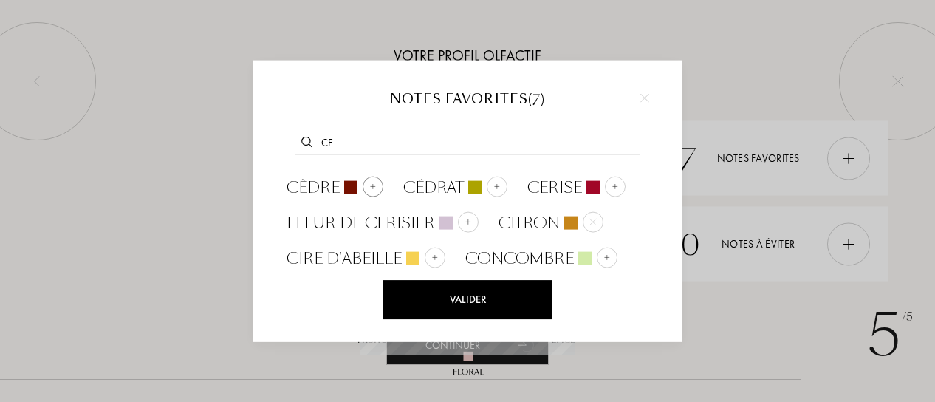
type input "ce"
click at [300, 182] on span "Cèdre" at bounding box center [312, 187] width 53 height 22
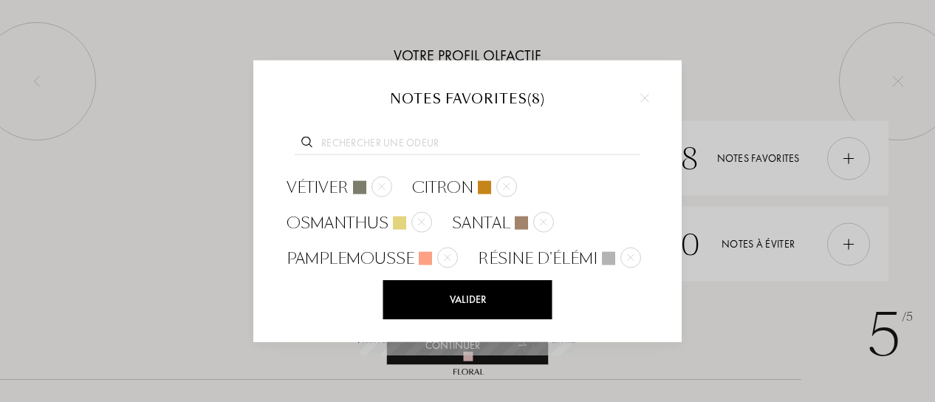
click at [351, 131] on div at bounding box center [467, 140] width 384 height 57
click at [343, 138] on input "text" at bounding box center [468, 144] width 346 height 20
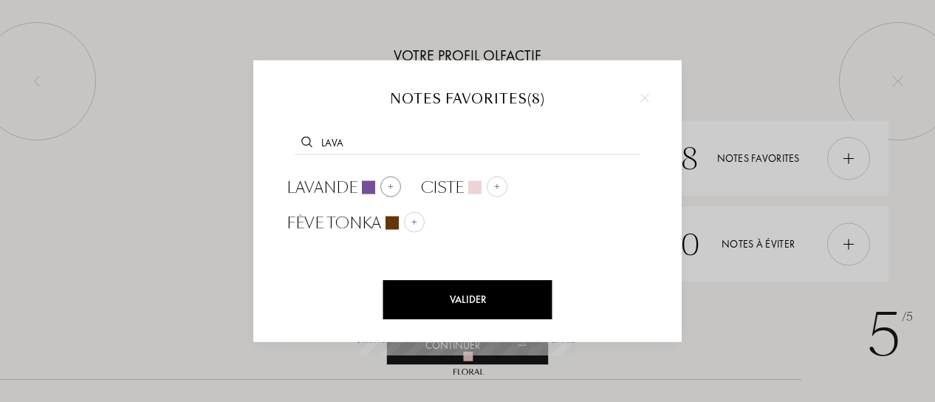
type input "lava"
click at [337, 182] on span "Lavande" at bounding box center [321, 187] width 71 height 22
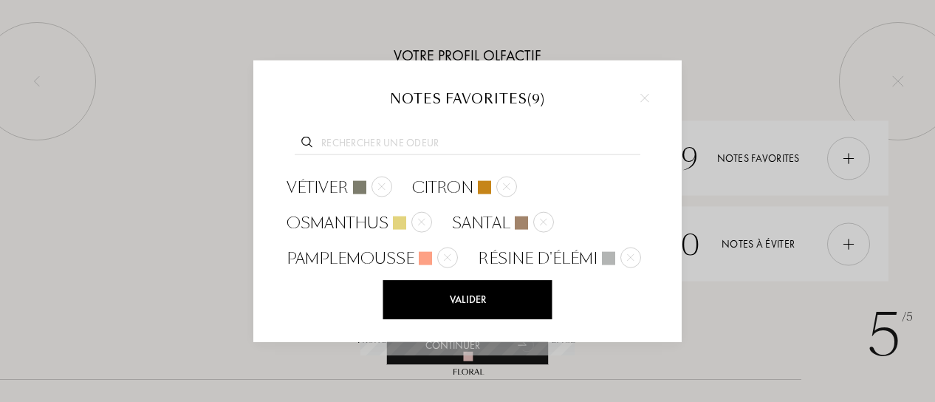
click at [453, 303] on div "Valider" at bounding box center [467, 299] width 169 height 39
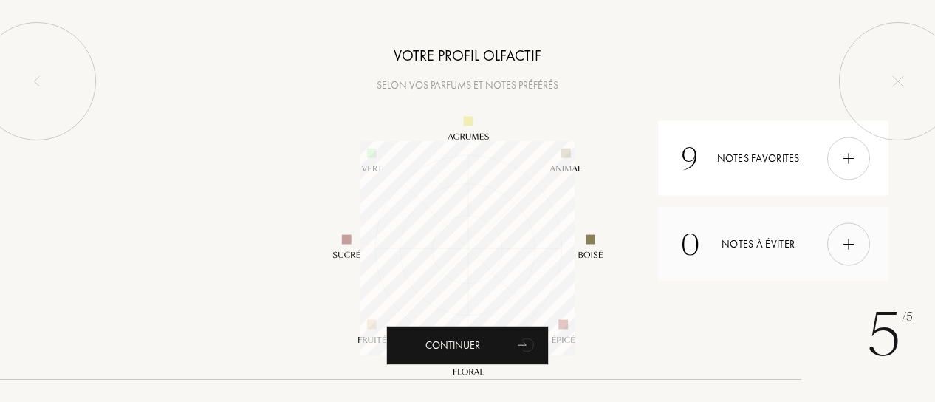
click at [854, 245] on img at bounding box center [848, 244] width 16 height 16
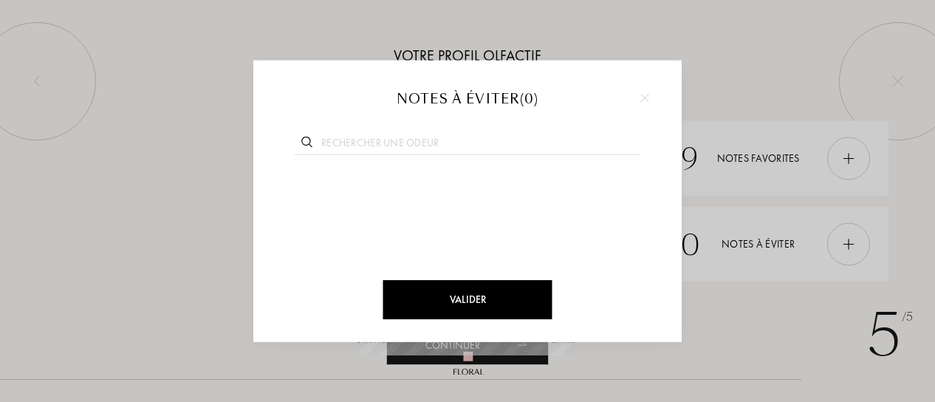
drag, startPoint x: 336, startPoint y: 123, endPoint x: 337, endPoint y: 148, distance: 25.1
click at [336, 123] on div at bounding box center [467, 140] width 384 height 57
click at [337, 148] on input "text" at bounding box center [468, 144] width 346 height 20
type input "van"
click at [307, 188] on span "Vanille" at bounding box center [317, 187] width 63 height 22
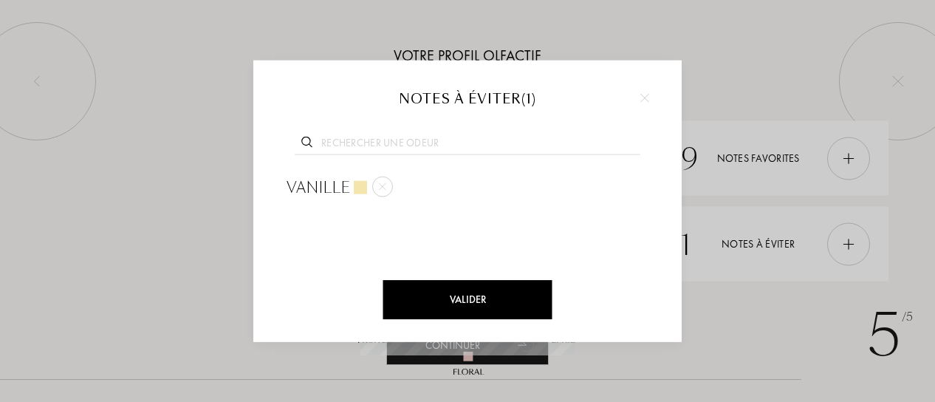
click at [347, 137] on input "text" at bounding box center [468, 144] width 346 height 20
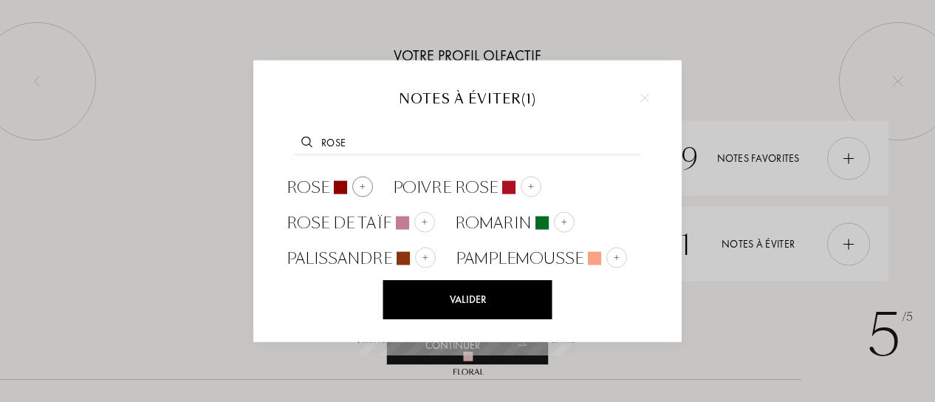
type input "rose"
click at [310, 190] on span "Rose" at bounding box center [307, 187] width 43 height 22
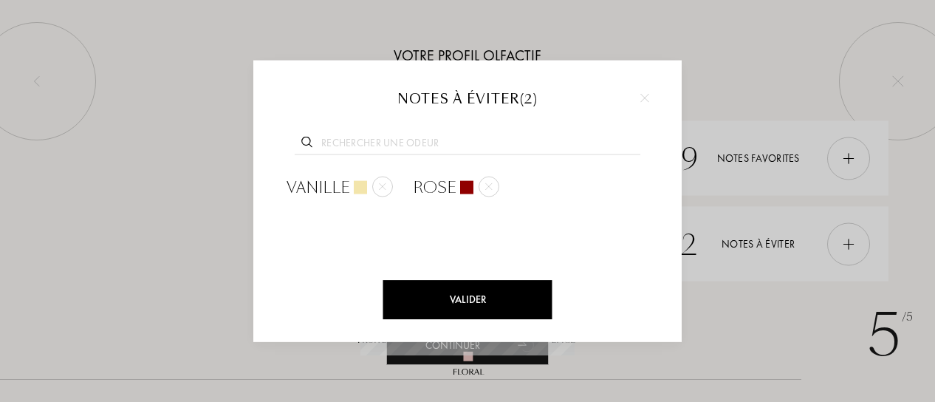
click at [351, 141] on input "text" at bounding box center [468, 144] width 346 height 20
type input "jasmin"
click at [313, 179] on span "Jasmin" at bounding box center [352, 187] width 133 height 22
click at [473, 295] on div "Valider" at bounding box center [467, 299] width 169 height 39
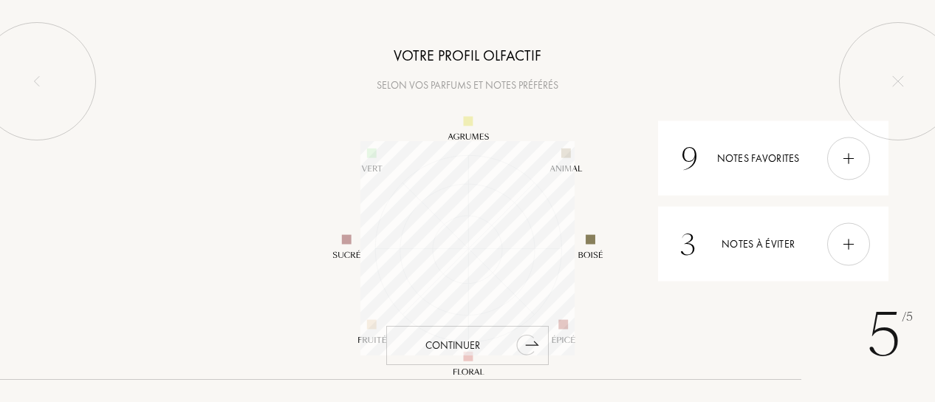
click at [473, 346] on div "Continuer" at bounding box center [467, 345] width 162 height 39
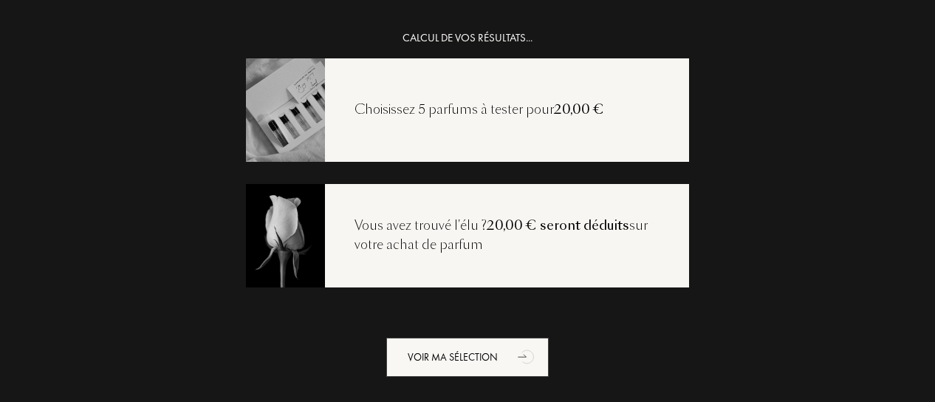
click at [449, 114] on div "Choisissez 5 parfums à tester pour 20,00 €" at bounding box center [479, 109] width 309 height 19
click at [554, 107] on span "20,00 €" at bounding box center [579, 109] width 50 height 18
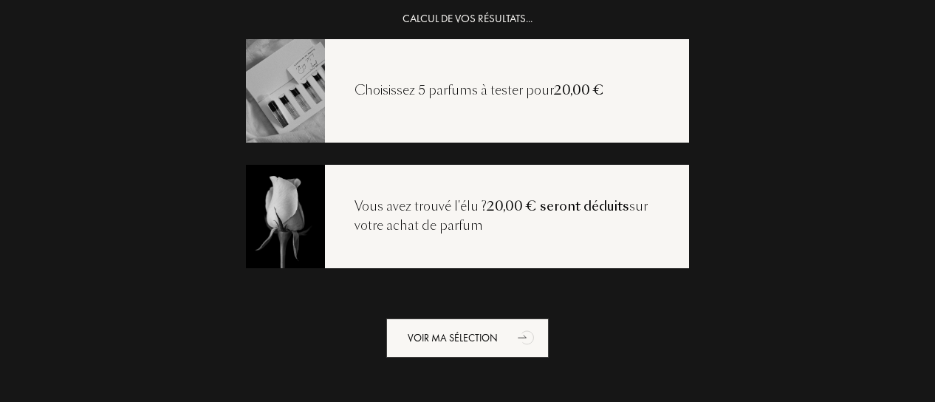
scroll to position [30, 0]
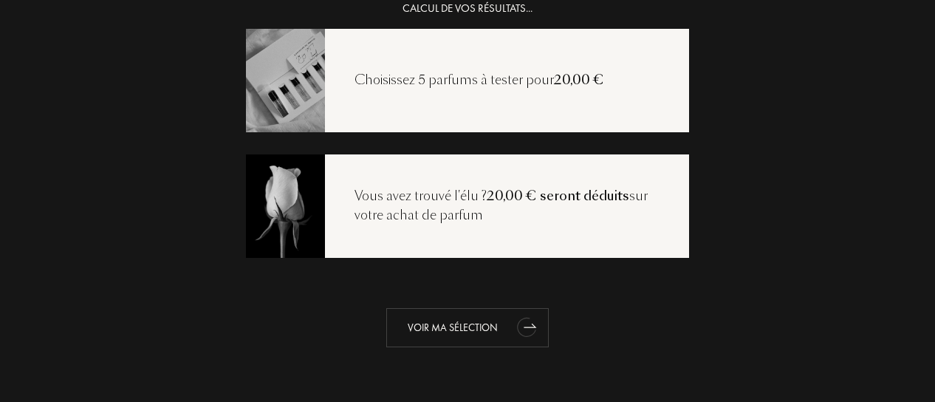
click at [463, 320] on div "Voir ma sélection" at bounding box center [467, 327] width 162 height 39
click at [447, 322] on div "Voir ma sélection" at bounding box center [467, 327] width 162 height 39
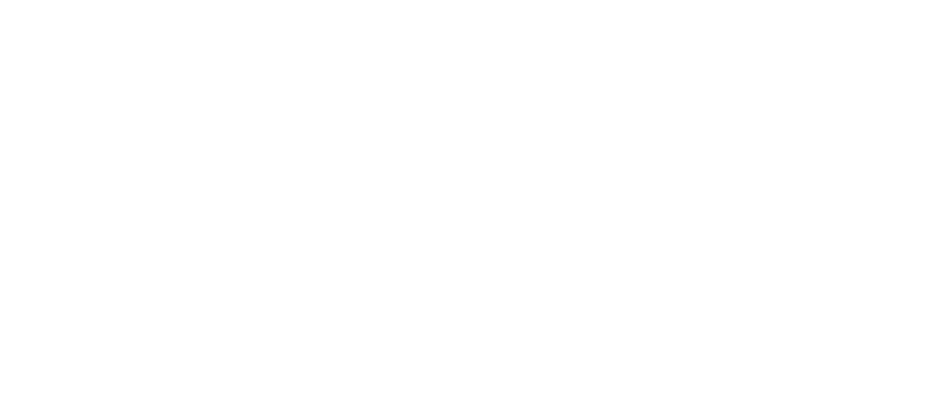
select select "FR"
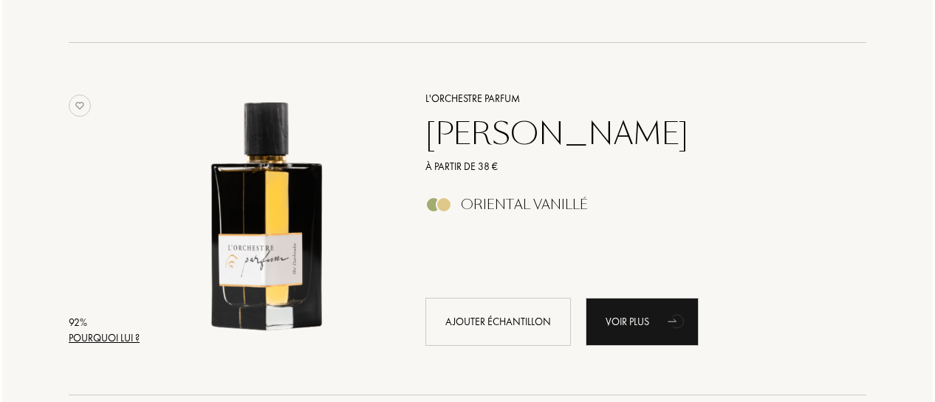
scroll to position [1624, 0]
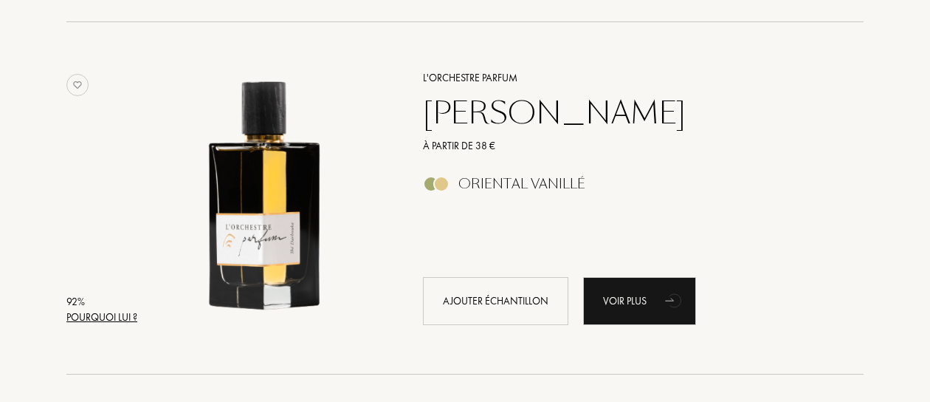
click at [118, 315] on div "Pourquoi lui ?" at bounding box center [101, 317] width 71 height 16
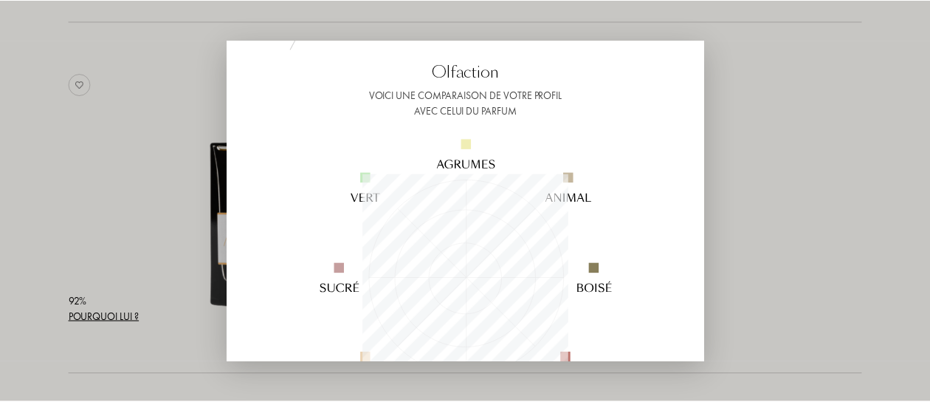
scroll to position [148, 0]
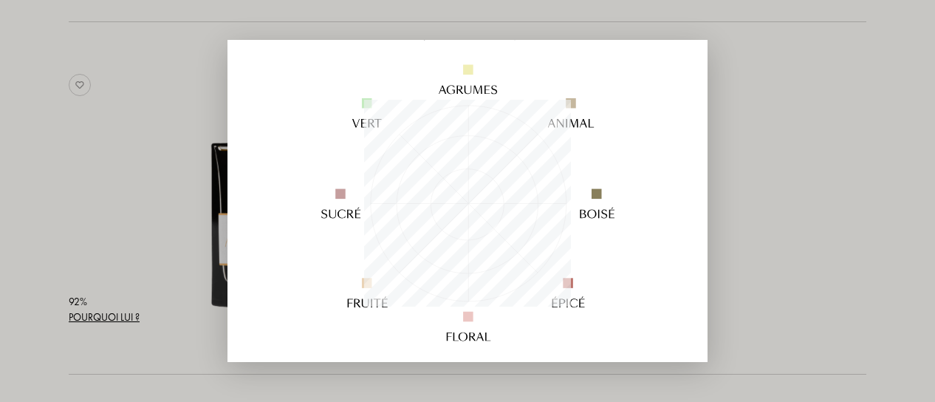
click at [845, 149] on div at bounding box center [467, 201] width 935 height 402
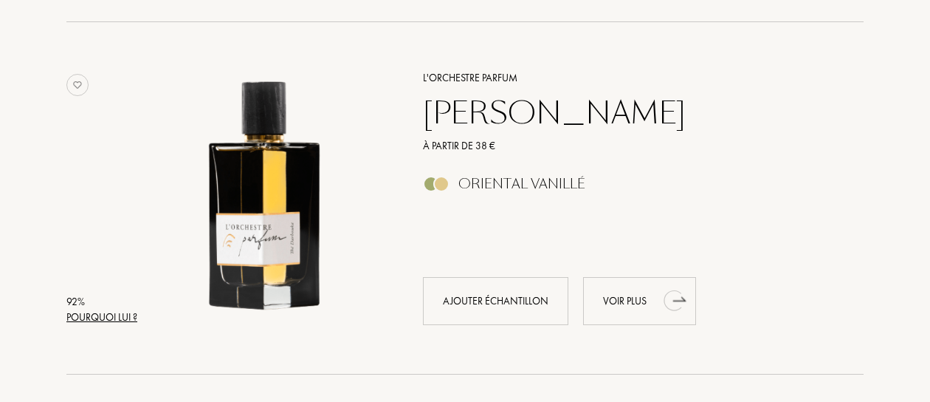
click at [683, 303] on icon "animation" at bounding box center [675, 300] width 30 height 30
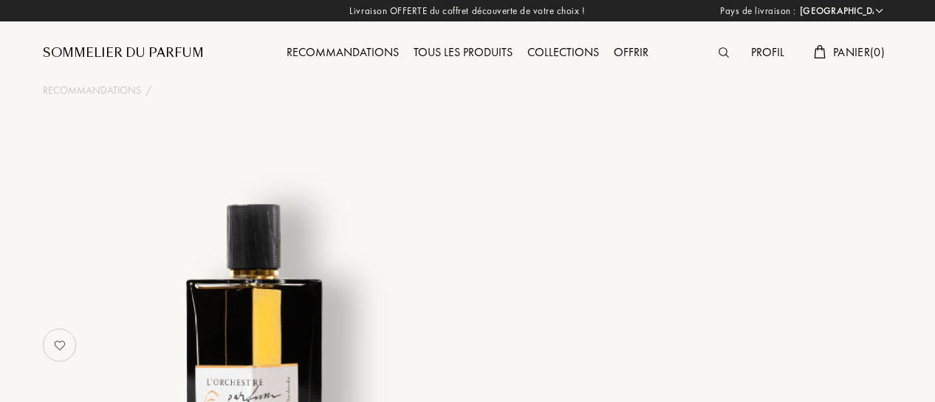
select select "FR"
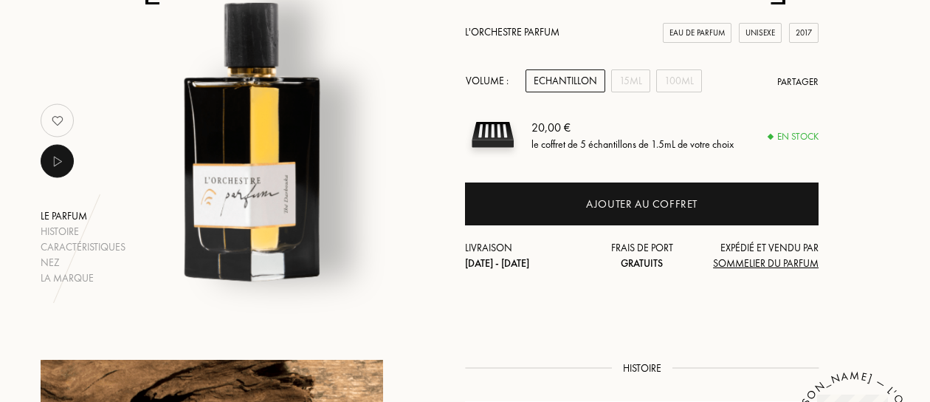
scroll to position [221, 0]
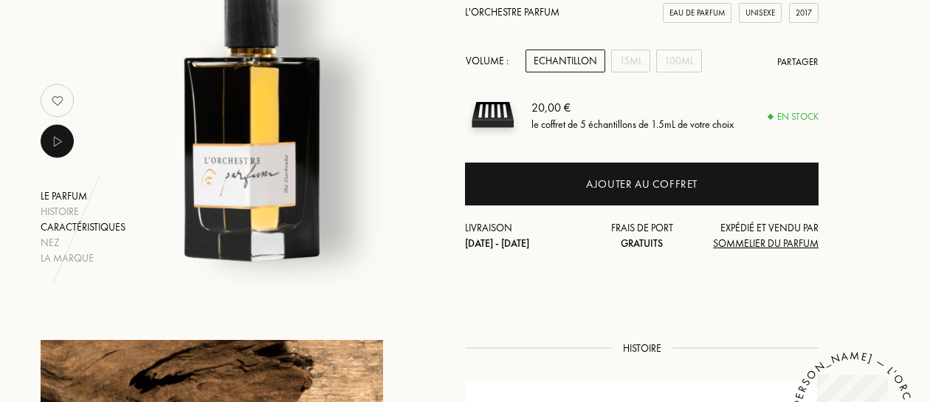
click at [61, 226] on div "Caractéristiques" at bounding box center [83, 227] width 85 height 16
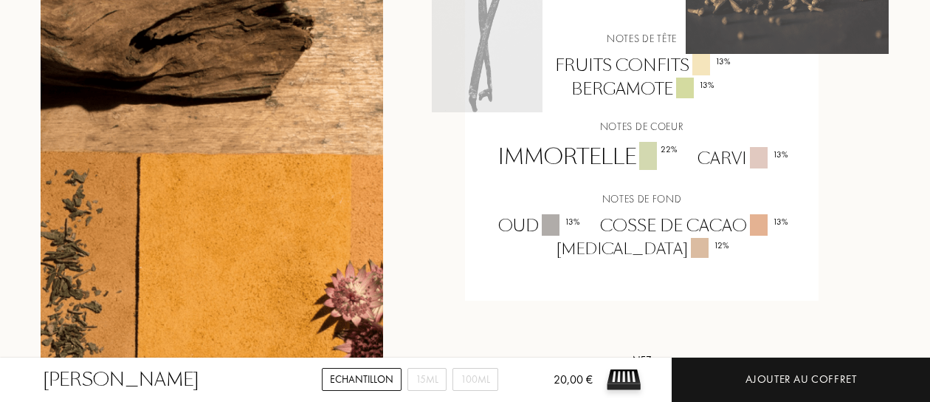
scroll to position [1335, 0]
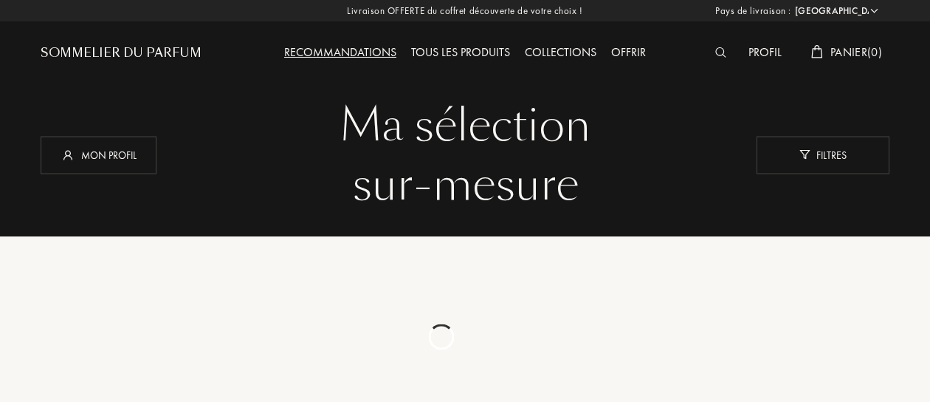
select select "FR"
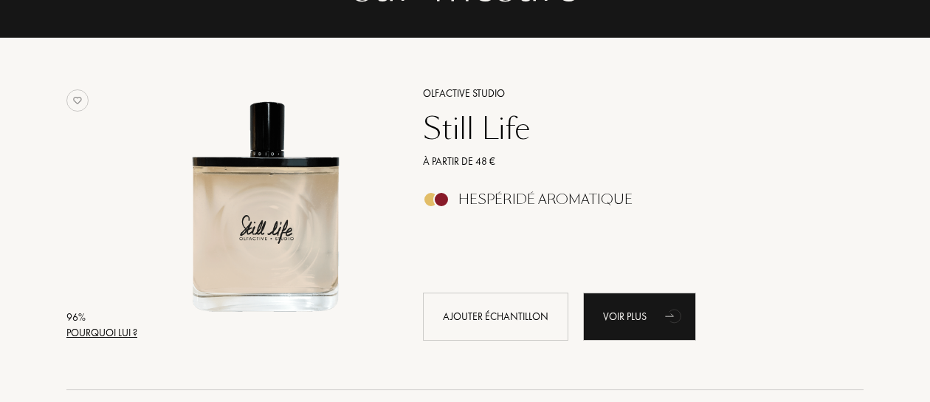
scroll to position [221, 0]
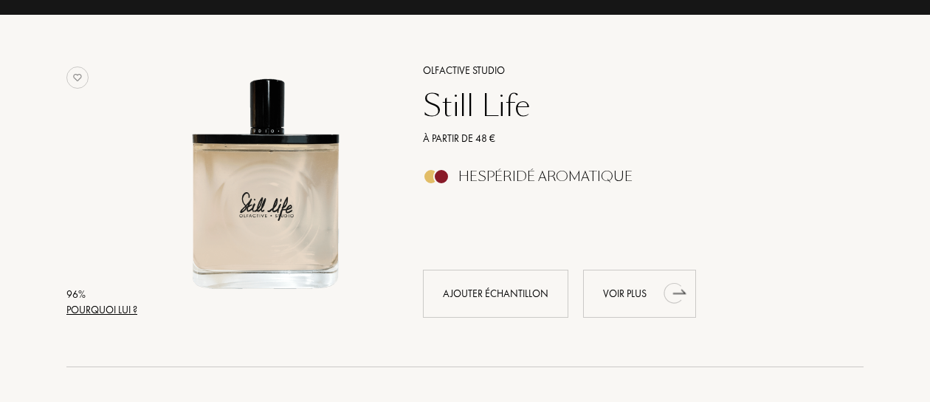
click at [611, 286] on div "Voir plus" at bounding box center [639, 293] width 113 height 48
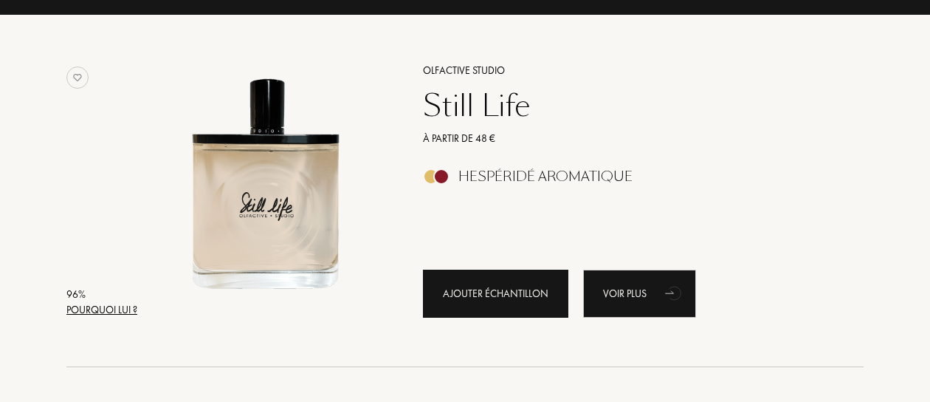
click at [477, 295] on div "Ajouter échantillon" at bounding box center [495, 293] width 145 height 48
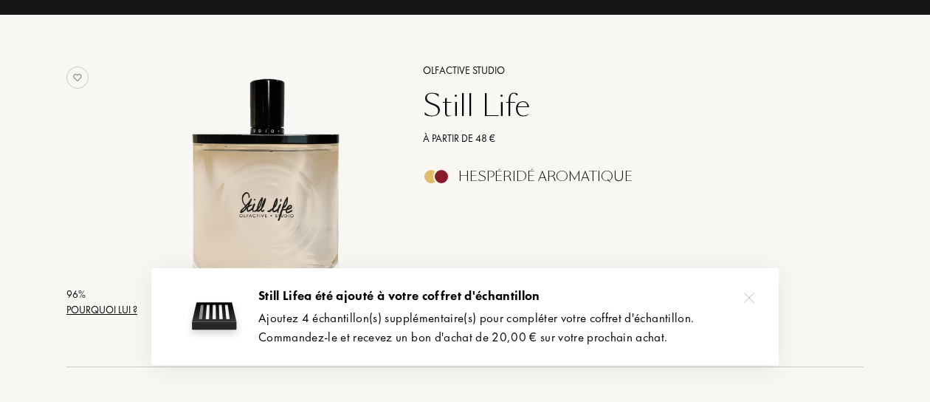
click at [747, 298] on img at bounding box center [749, 297] width 10 height 10
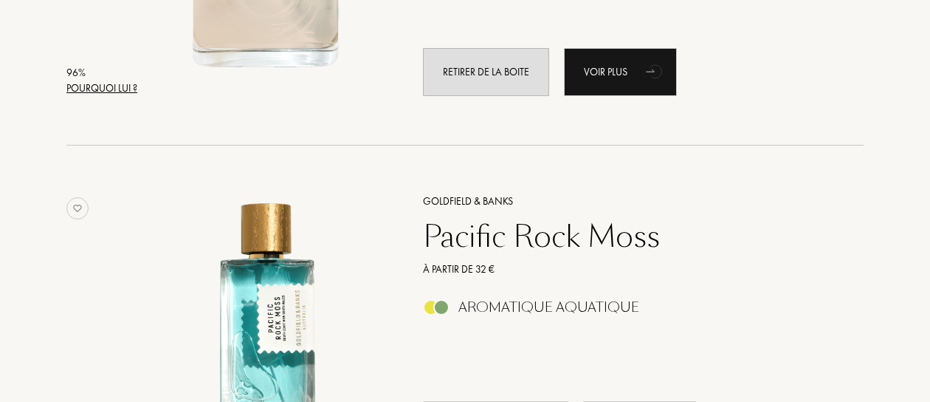
scroll to position [517, 0]
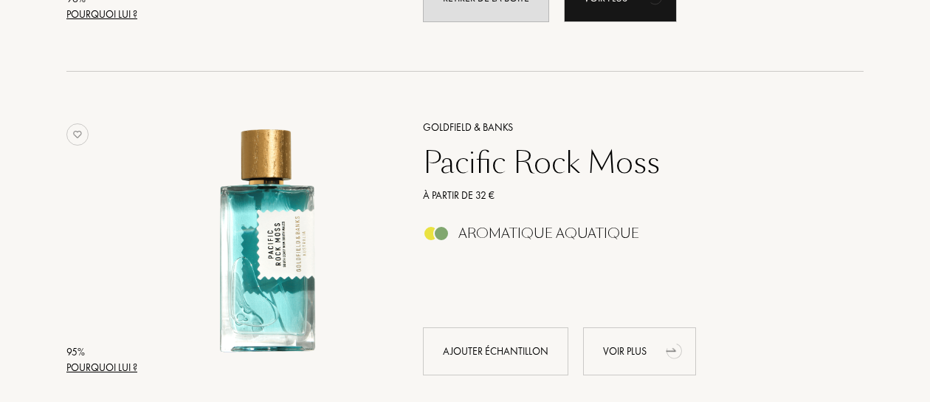
click at [639, 344] on div "Voir plus" at bounding box center [639, 351] width 113 height 48
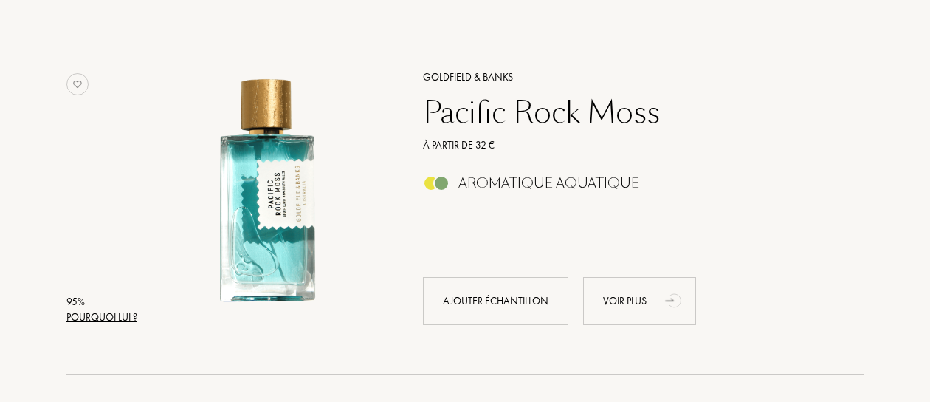
scroll to position [591, 0]
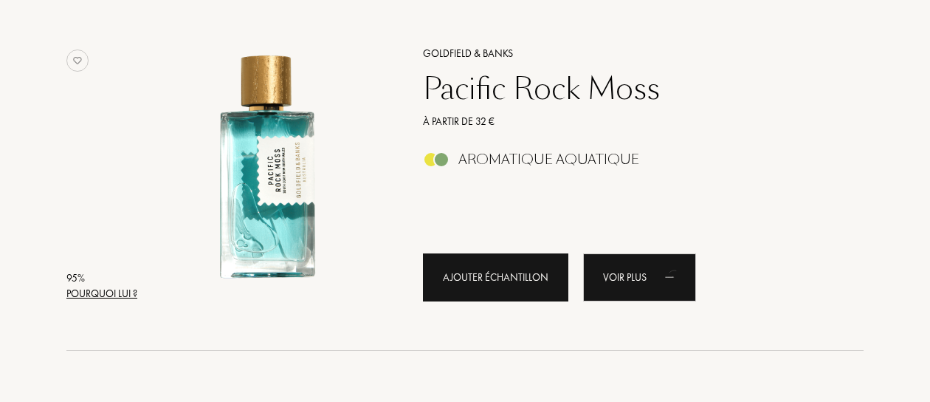
drag, startPoint x: 490, startPoint y: 269, endPoint x: 596, endPoint y: 221, distance: 117.0
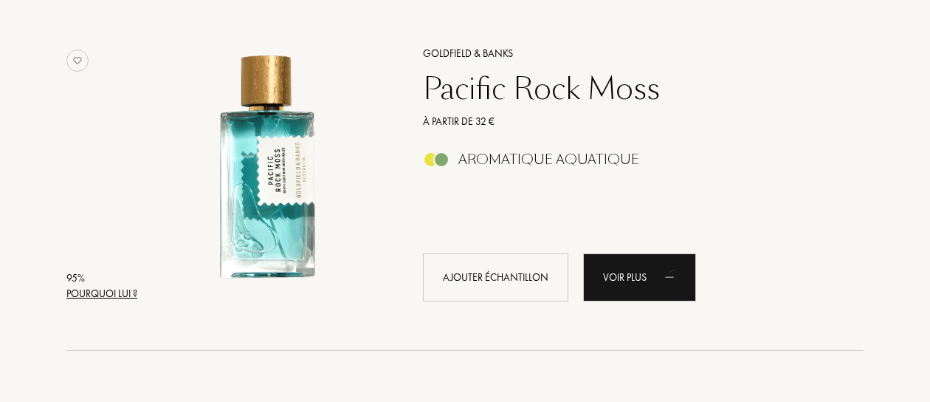
click at [490, 270] on div "Ajouter échantillon" at bounding box center [495, 277] width 145 height 48
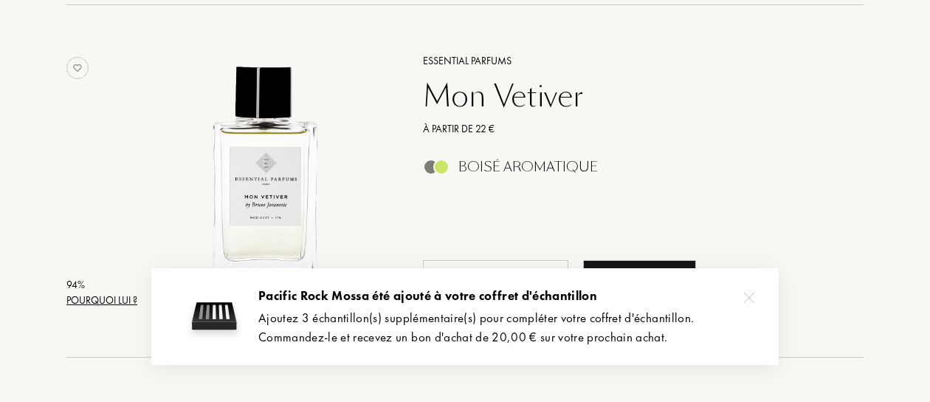
scroll to position [960, 0]
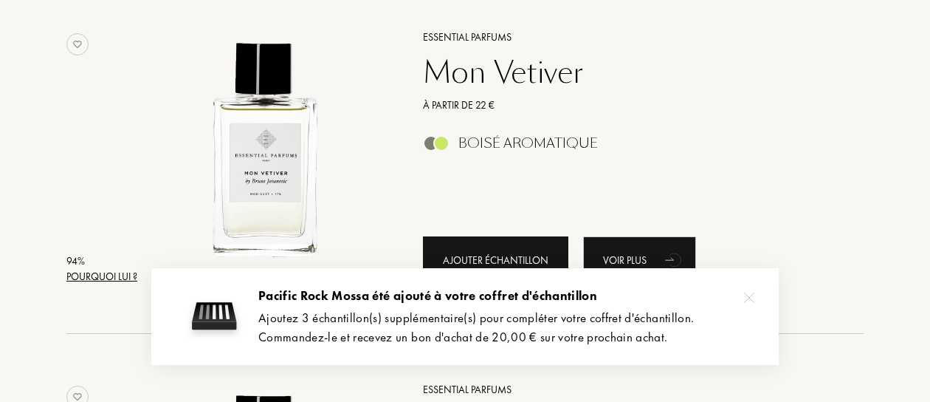
click at [467, 253] on div "Ajouter échantillon" at bounding box center [495, 260] width 145 height 48
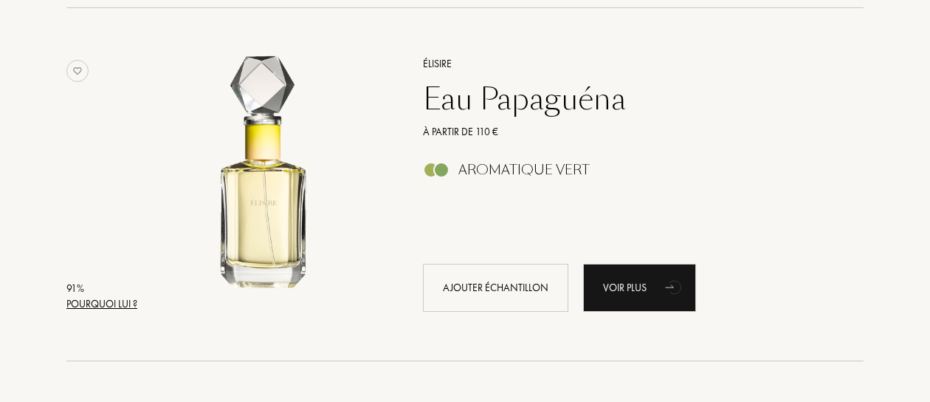
scroll to position [1993, 0]
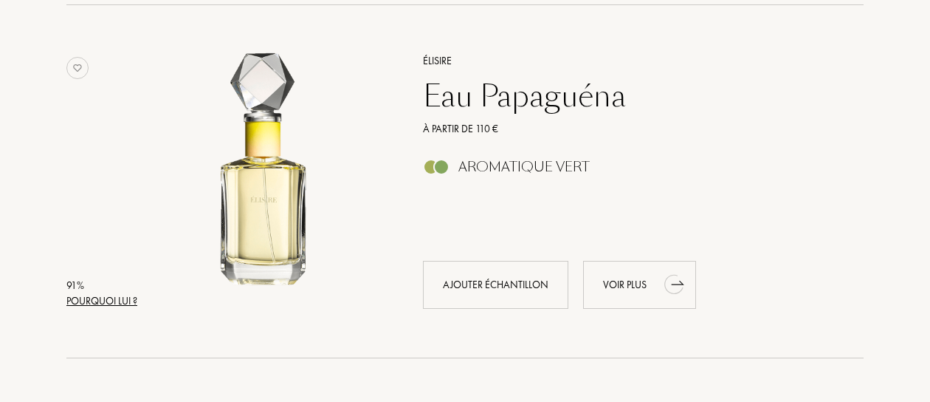
click at [647, 284] on div "Voir plus" at bounding box center [639, 285] width 113 height 48
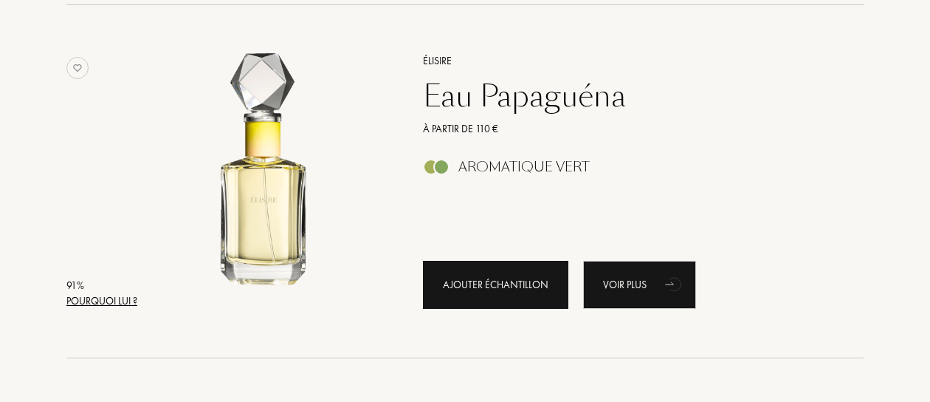
click at [468, 286] on div "Ajouter échantillon" at bounding box center [495, 285] width 145 height 48
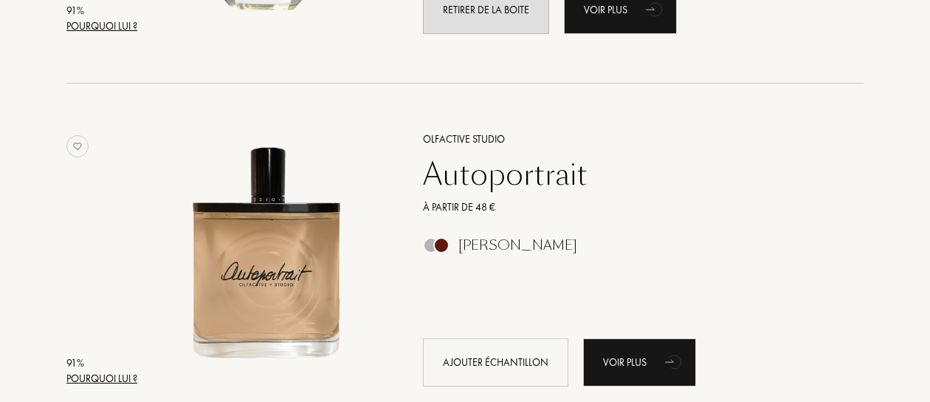
scroll to position [2363, 0]
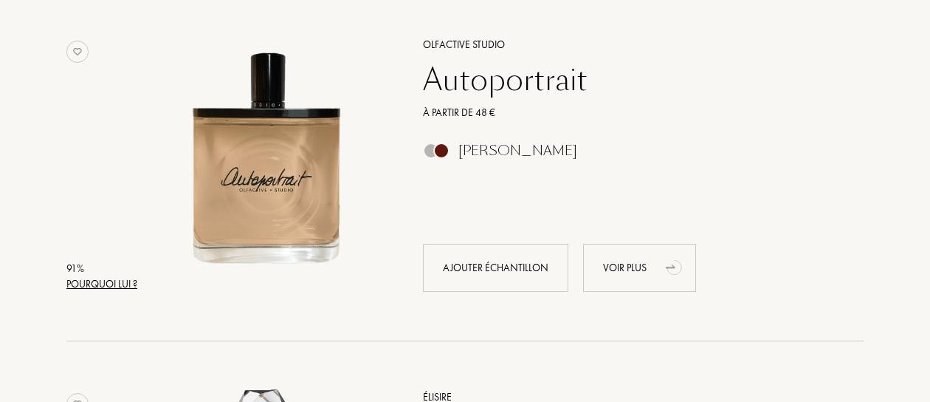
click at [617, 261] on div "Voir plus" at bounding box center [639, 268] width 113 height 48
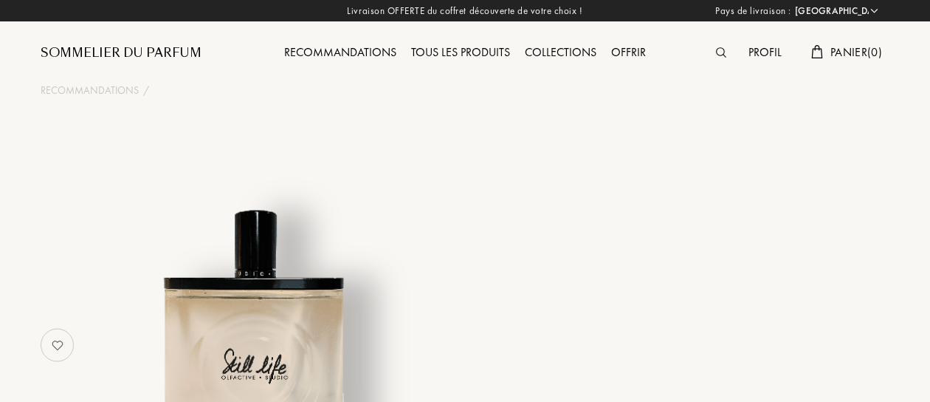
select select "FR"
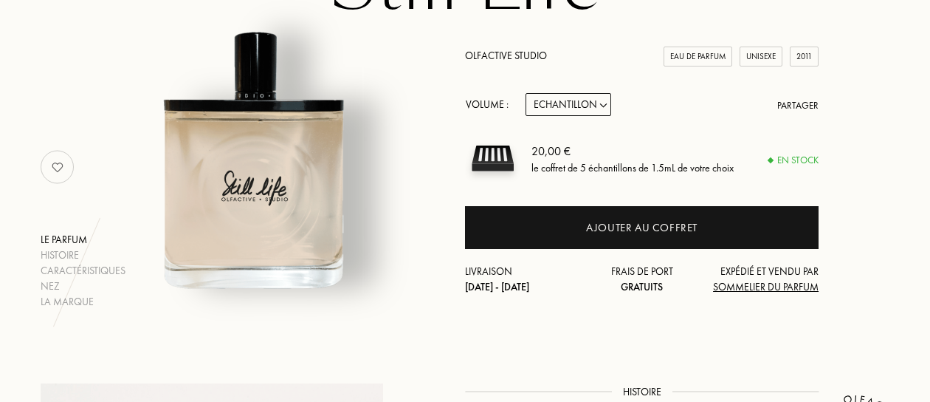
scroll to position [221, 0]
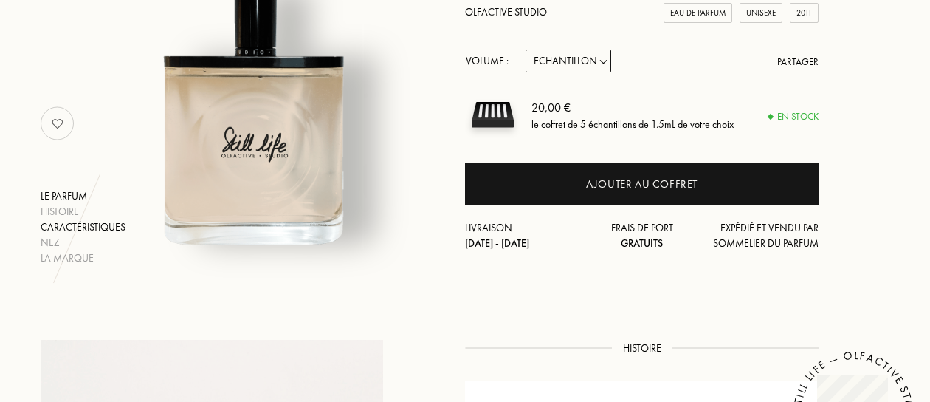
click at [73, 230] on div "Caractéristiques" at bounding box center [83, 227] width 85 height 16
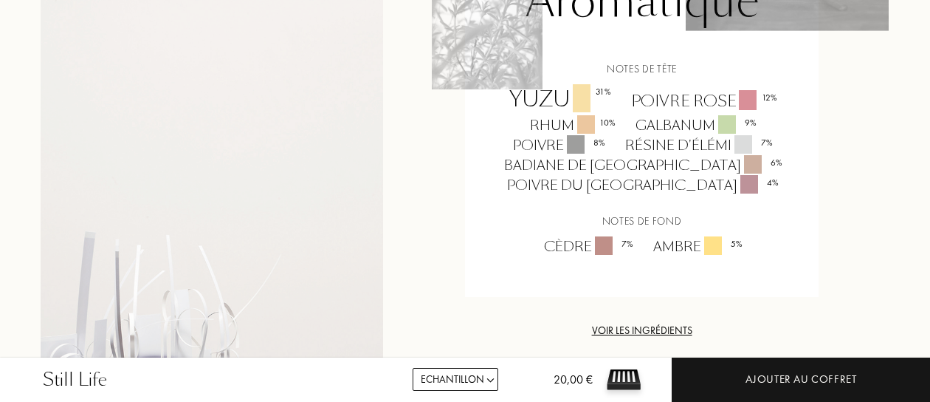
scroll to position [1279, 0]
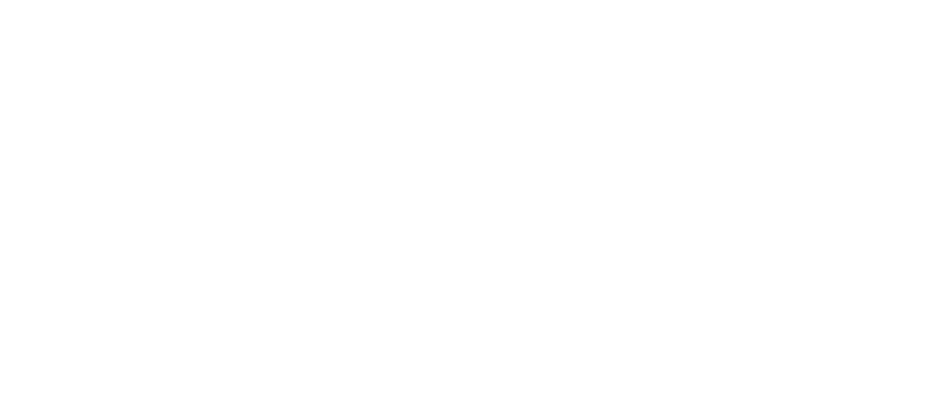
select select "FR"
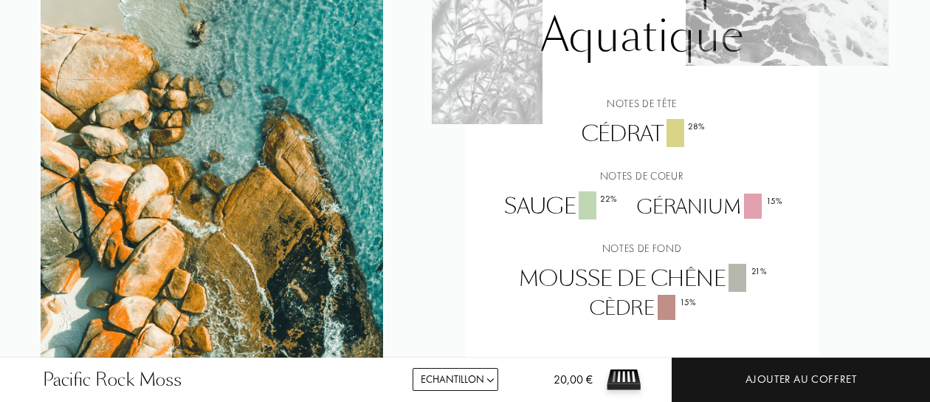
scroll to position [1034, 0]
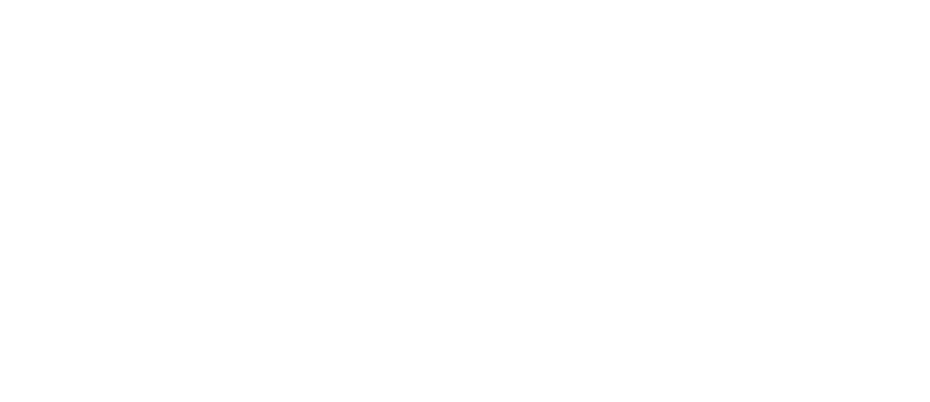
select select "FR"
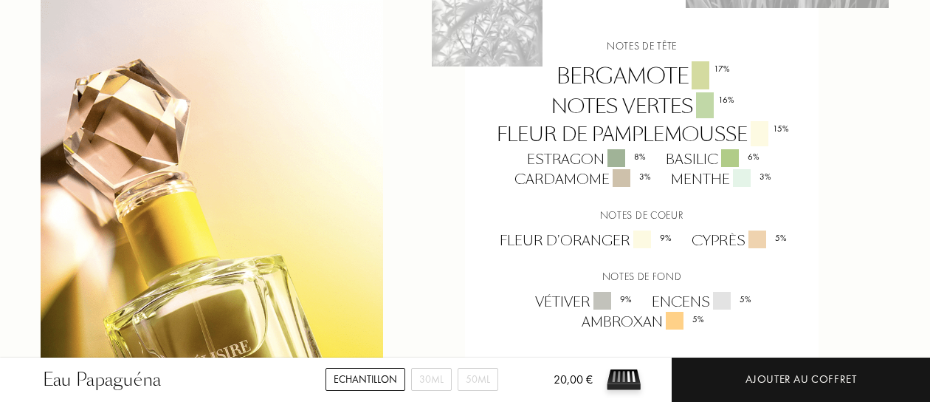
scroll to position [1107, 0]
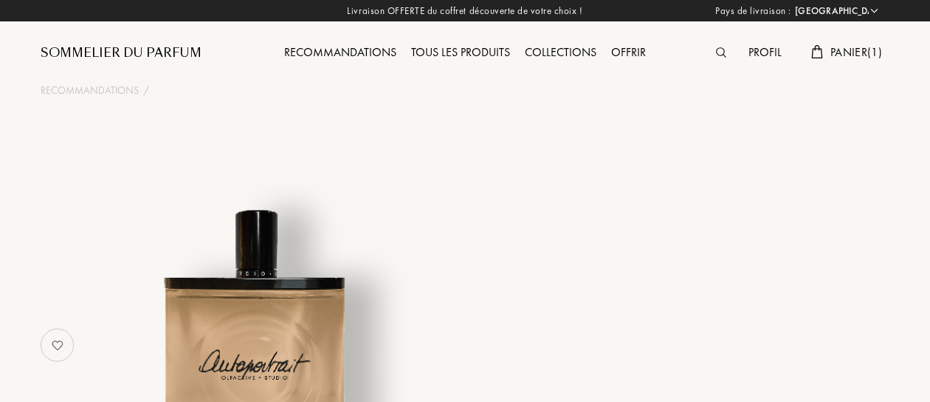
select select "FR"
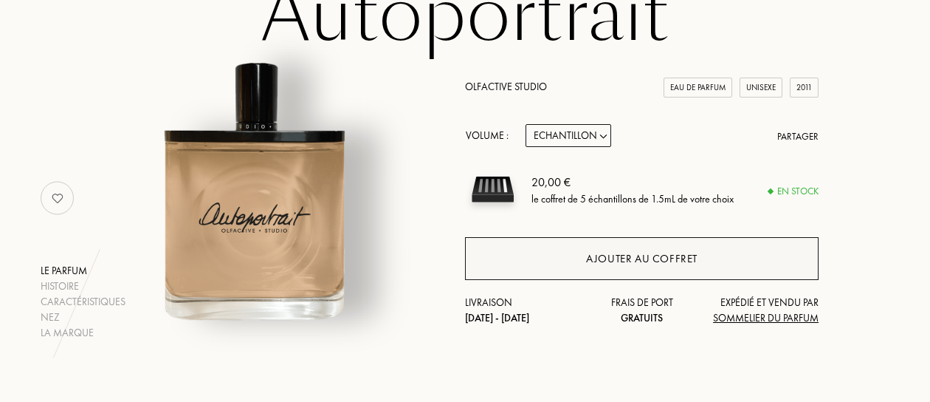
scroll to position [148, 0]
click at [636, 261] on div "Ajouter au coffret" at bounding box center [641, 258] width 111 height 17
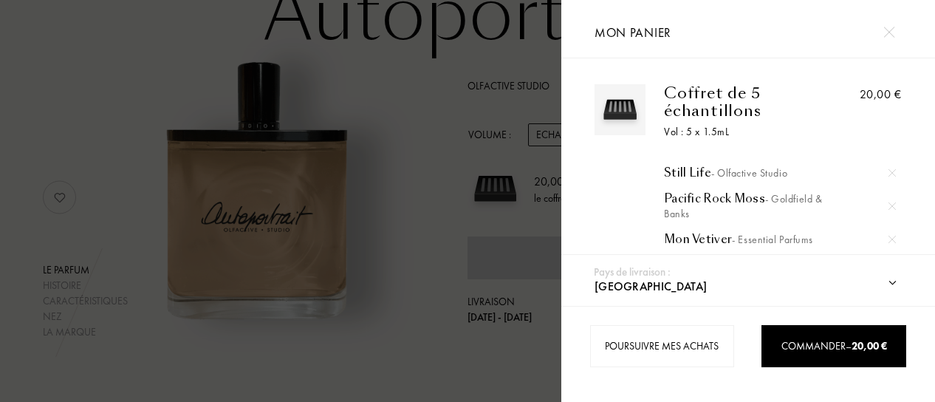
click at [888, 38] on div at bounding box center [889, 32] width 26 height 26
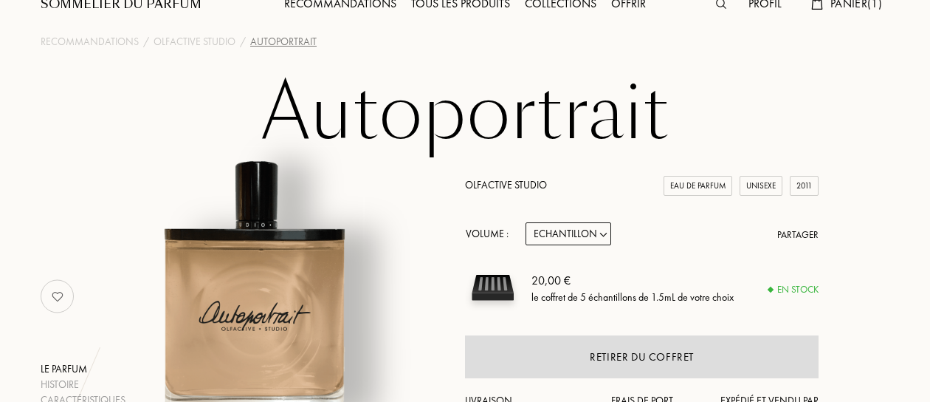
scroll to position [0, 0]
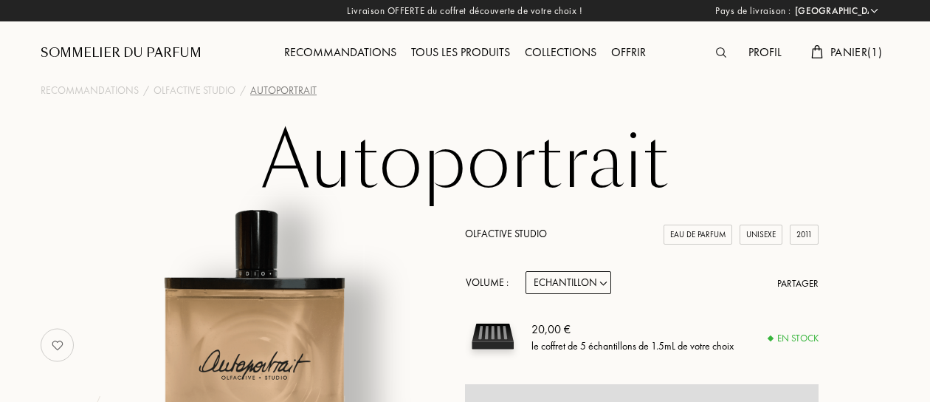
click at [467, 46] on div "Tous les produits" at bounding box center [461, 53] width 114 height 19
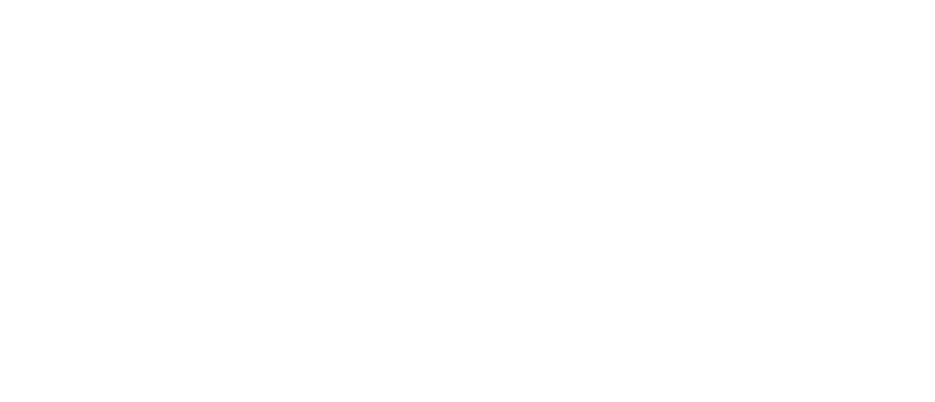
select select "FR"
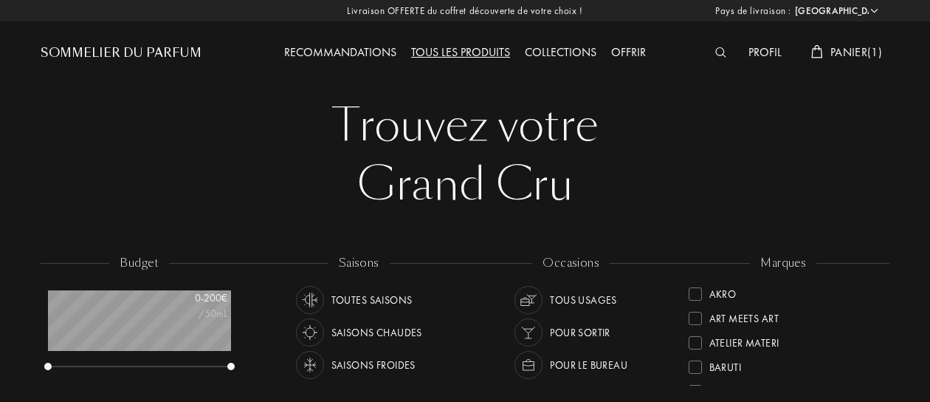
click at [707, 42] on div "Profil Panier ( 1 )" at bounding box center [784, 40] width 213 height 81
click at [717, 51] on img at bounding box center [720, 52] width 11 height 10
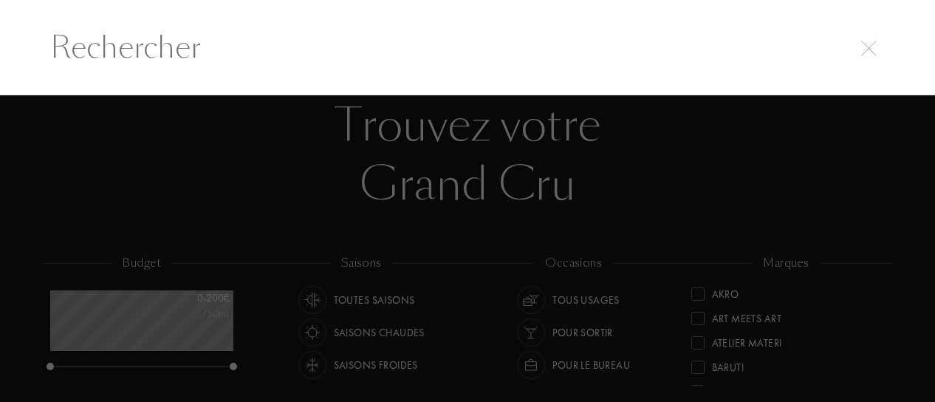
click at [238, 41] on input "text" at bounding box center [467, 47] width 893 height 44
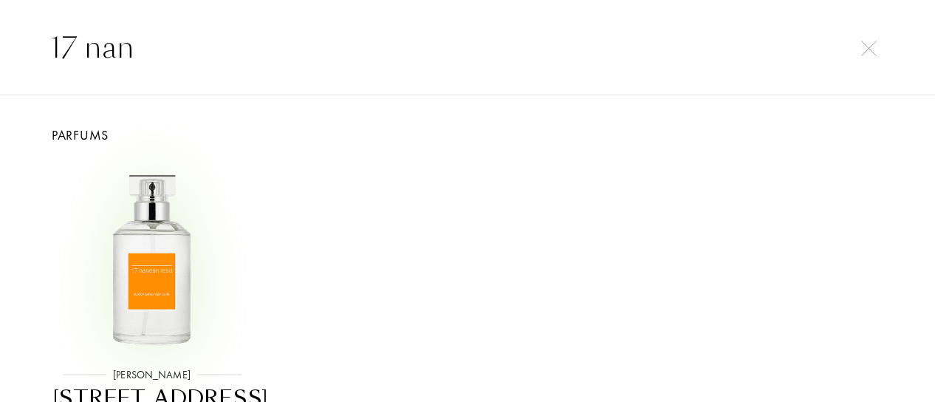
type input "17 nan"
click at [180, 262] on img at bounding box center [152, 256] width 190 height 190
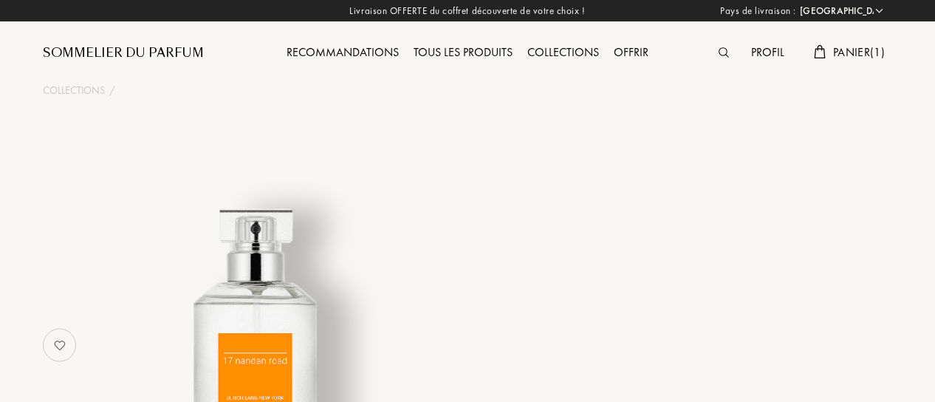
select select "FR"
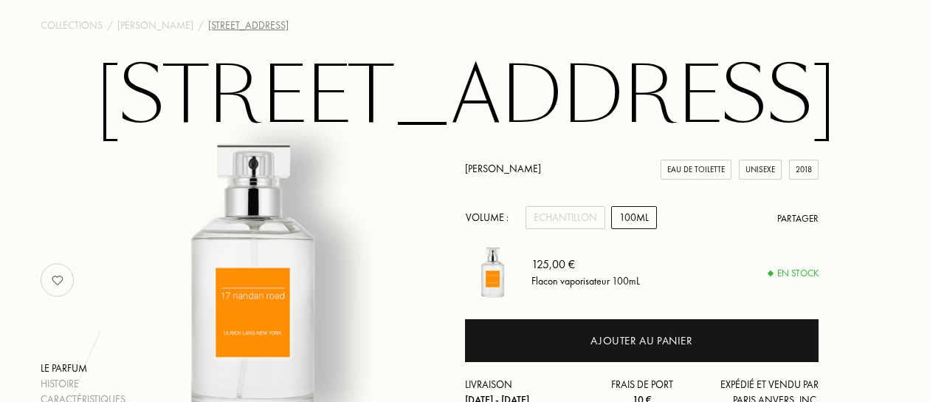
scroll to position [148, 0]
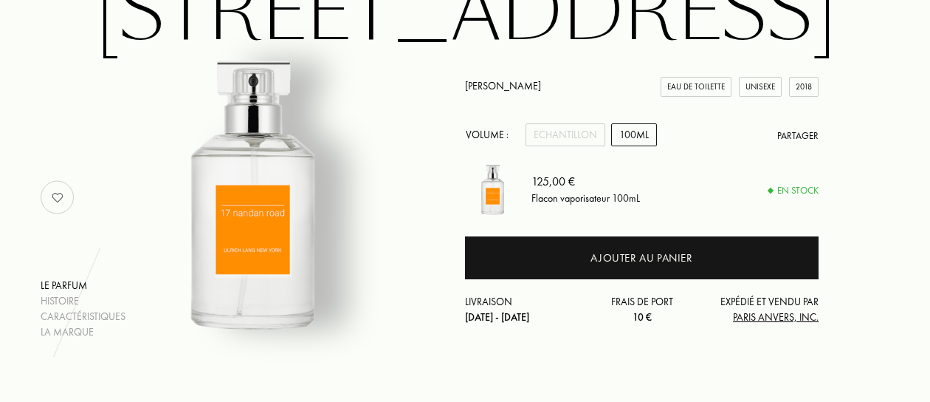
click at [637, 135] on div "100mL" at bounding box center [634, 134] width 46 height 23
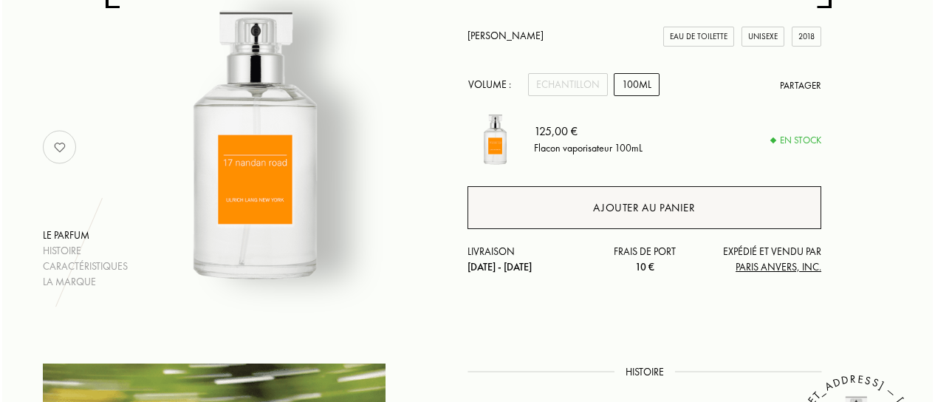
scroll to position [221, 0]
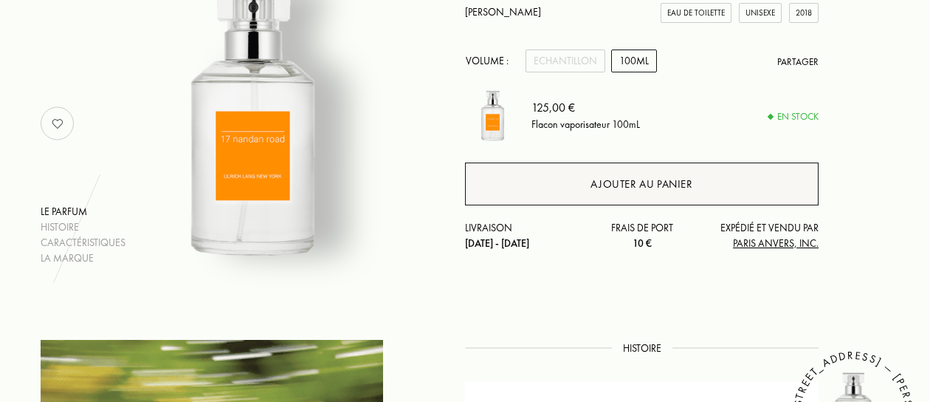
click at [655, 181] on div "Ajouter au panier" at bounding box center [642, 184] width 102 height 17
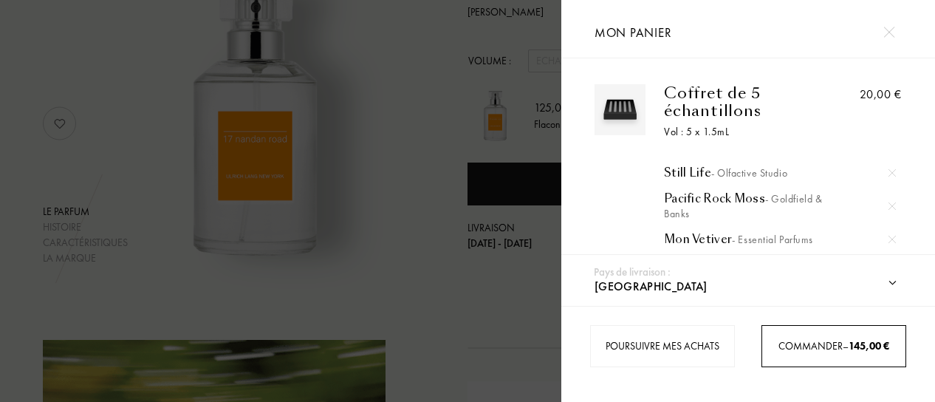
click at [821, 341] on span "Commander – 145,00 €" at bounding box center [833, 345] width 111 height 13
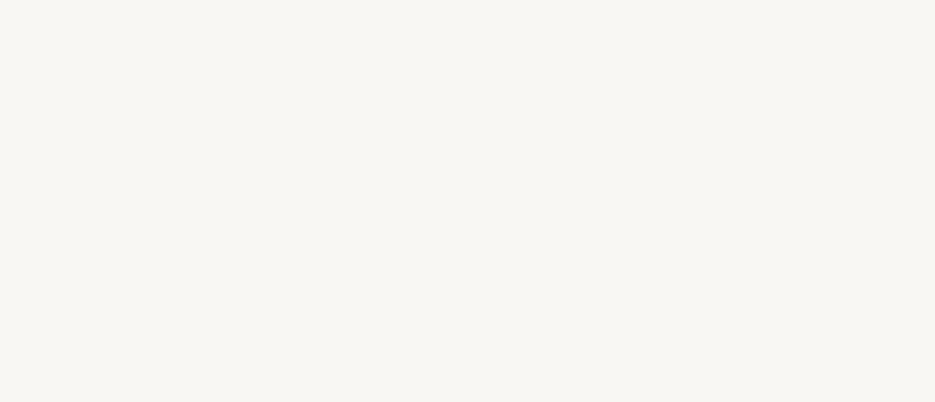
select select "FR"
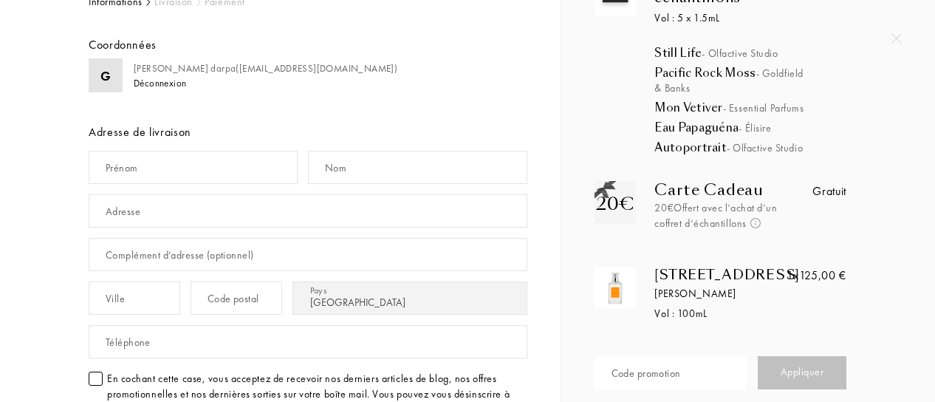
scroll to position [16, 0]
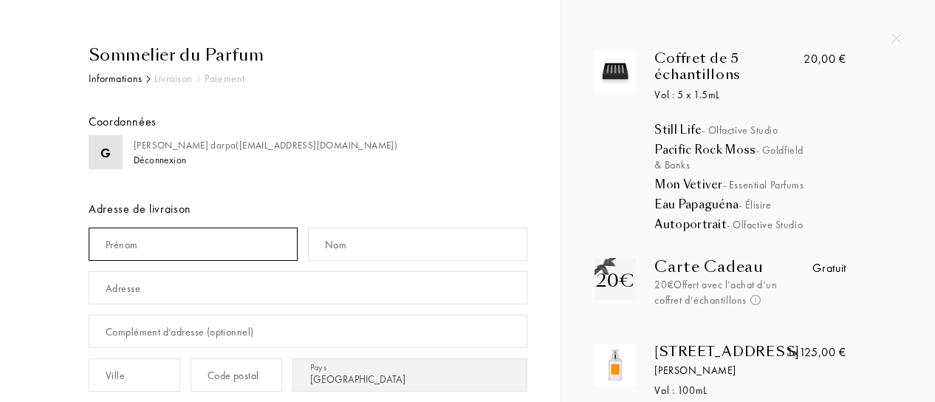
click at [202, 247] on input "text" at bounding box center [193, 243] width 209 height 33
type input "gilles"
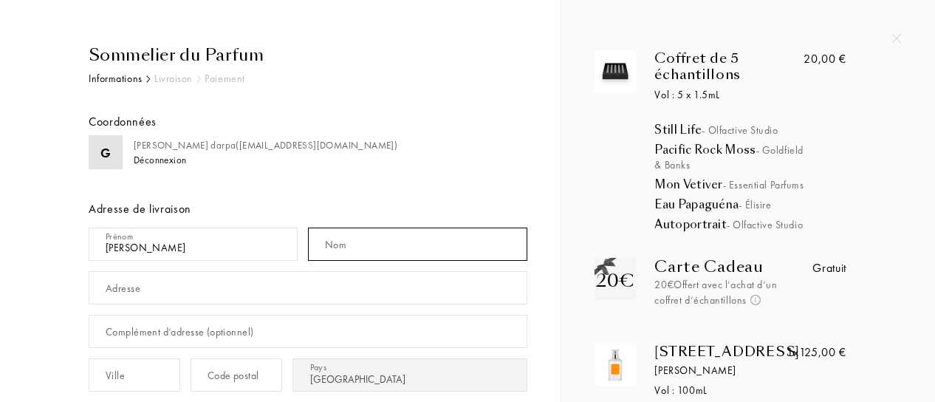
type input "darpa"
type input "8 rue de LESPRIT"
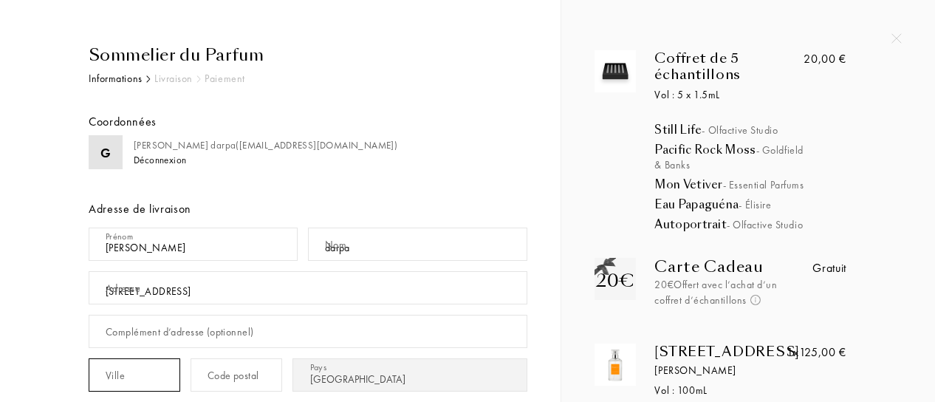
type input "Aulnay sous bois"
type input "93600"
type input "0603267873"
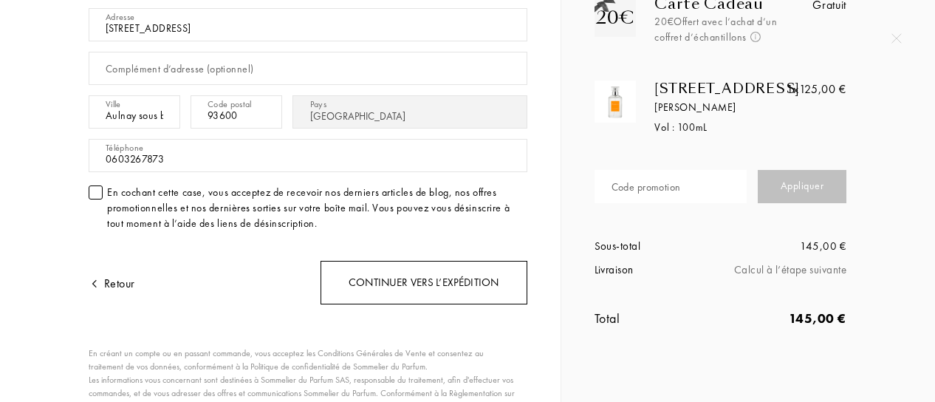
scroll to position [312, 0]
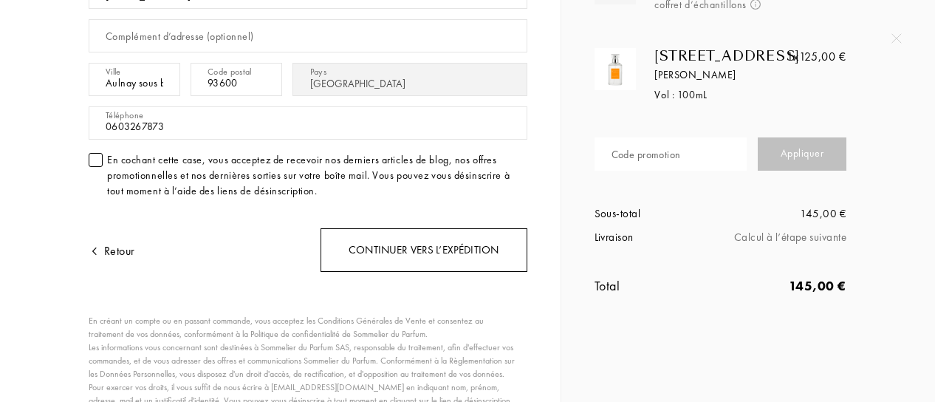
click at [456, 248] on div "Continuer vers l’expédition" at bounding box center [423, 250] width 207 height 44
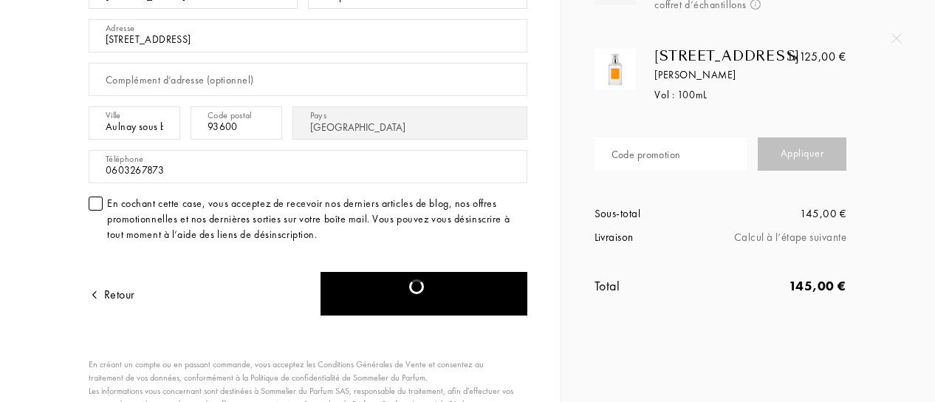
scroll to position [354, 0]
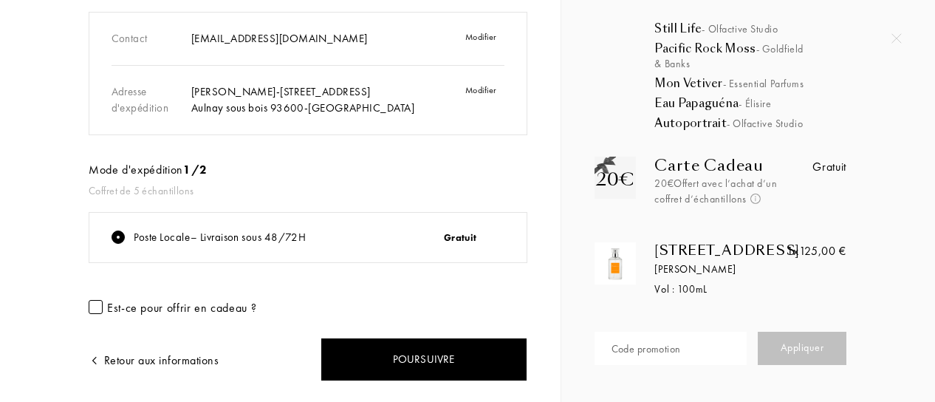
scroll to position [263, 0]
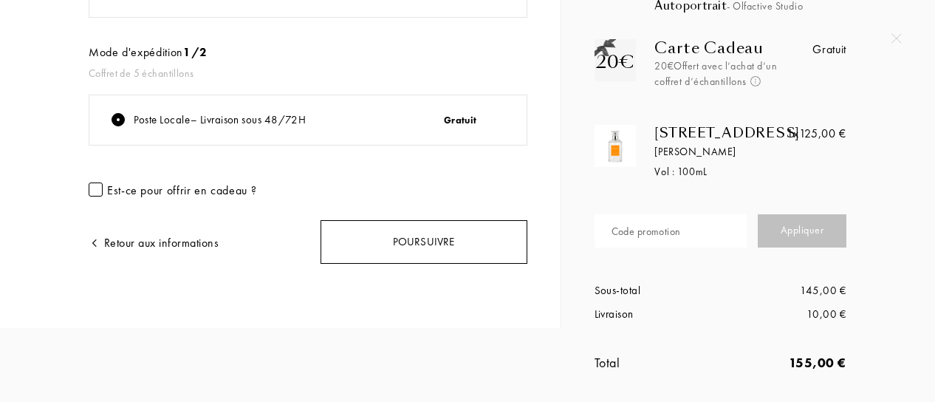
click at [381, 220] on div "Poursuivre" at bounding box center [423, 242] width 207 height 44
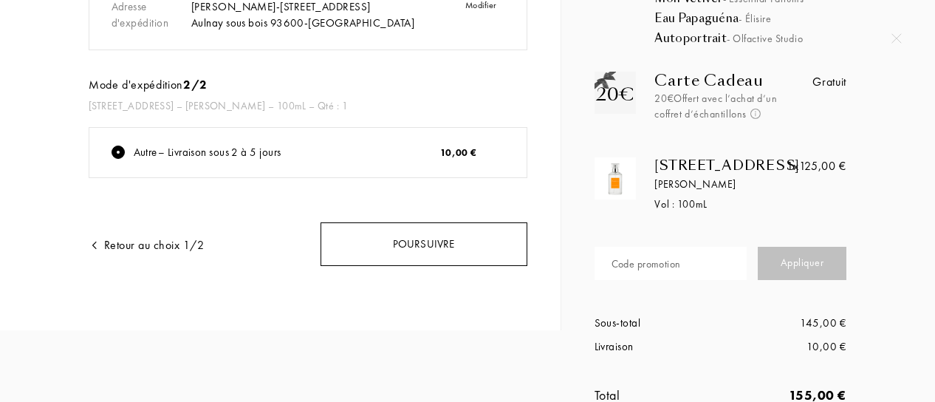
scroll to position [221, 0]
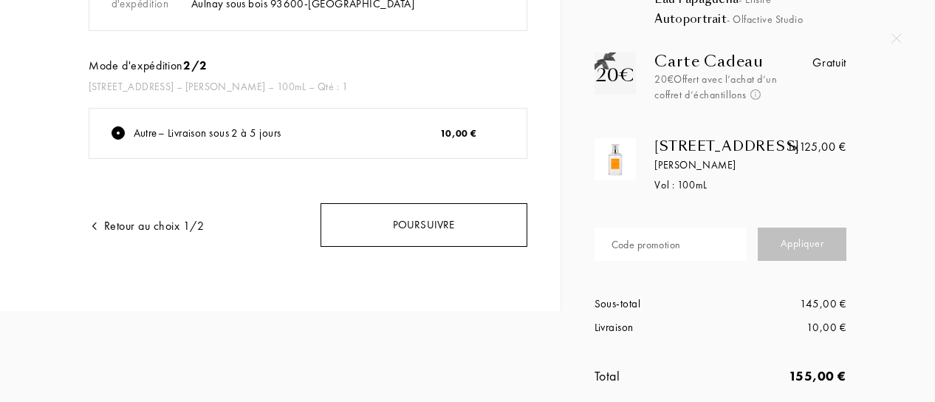
click at [432, 227] on div "Poursuivre" at bounding box center [423, 225] width 207 height 44
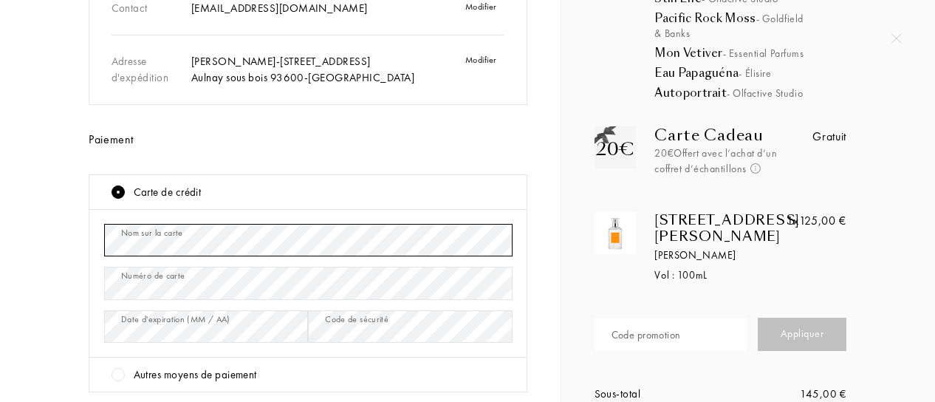
scroll to position [295, 0]
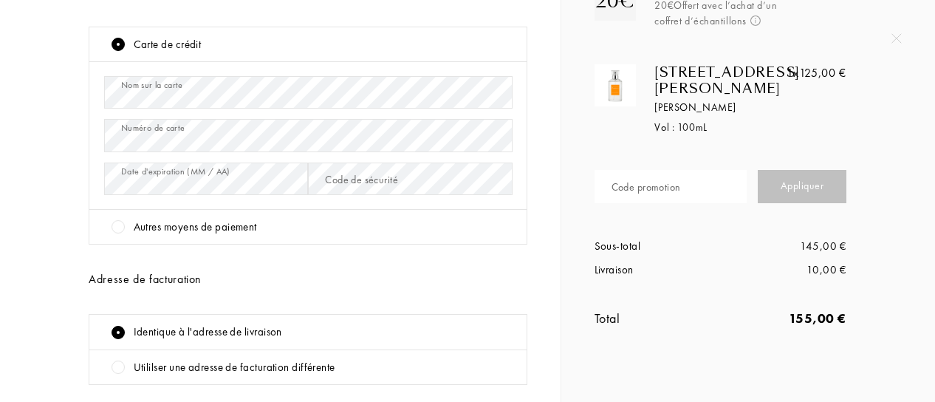
click at [356, 176] on div "Code de sécurité" at bounding box center [361, 180] width 73 height 16
click at [267, 279] on div "Adresse de facturation" at bounding box center [308, 279] width 439 height 18
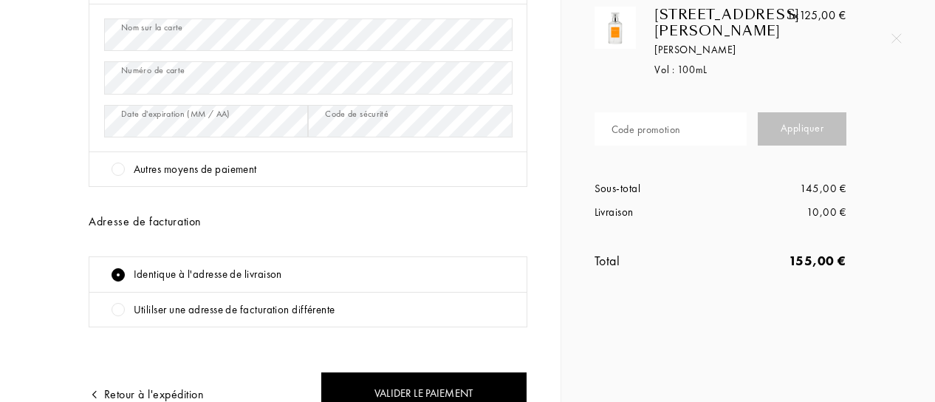
scroll to position [427, 0]
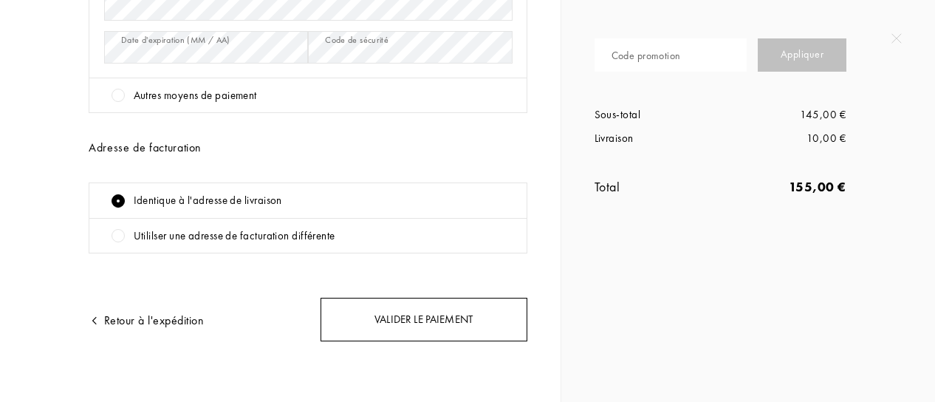
click at [433, 324] on div "Valider le paiement" at bounding box center [423, 320] width 207 height 44
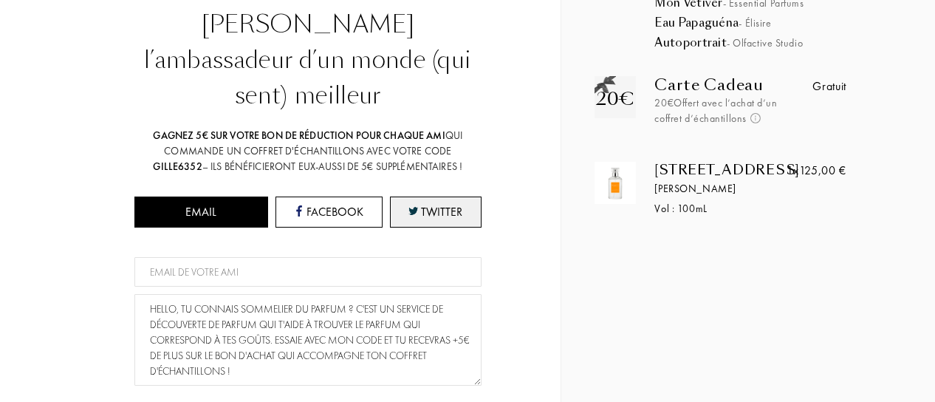
scroll to position [221, 0]
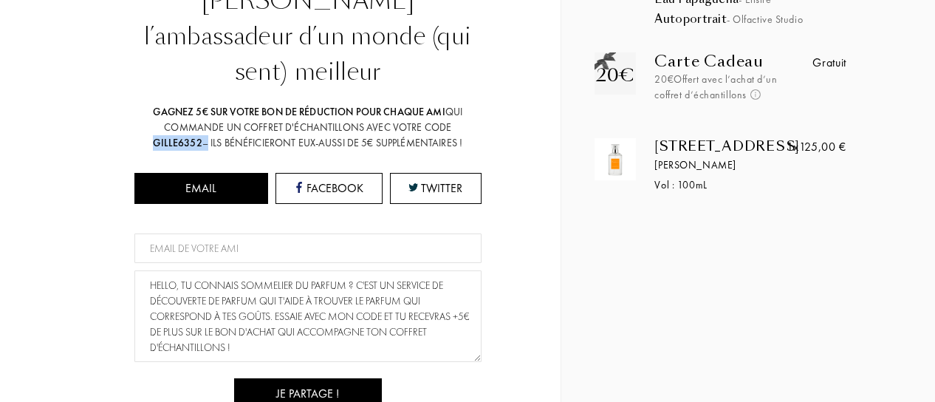
drag, startPoint x: 151, startPoint y: 107, endPoint x: 202, endPoint y: 107, distance: 50.2
click at [202, 107] on div "Gagnez 5€ sur votre bon de réduction pour chaque ami qui commande un coffret d'…" at bounding box center [308, 127] width 332 height 47
copy div "GILLE6352"
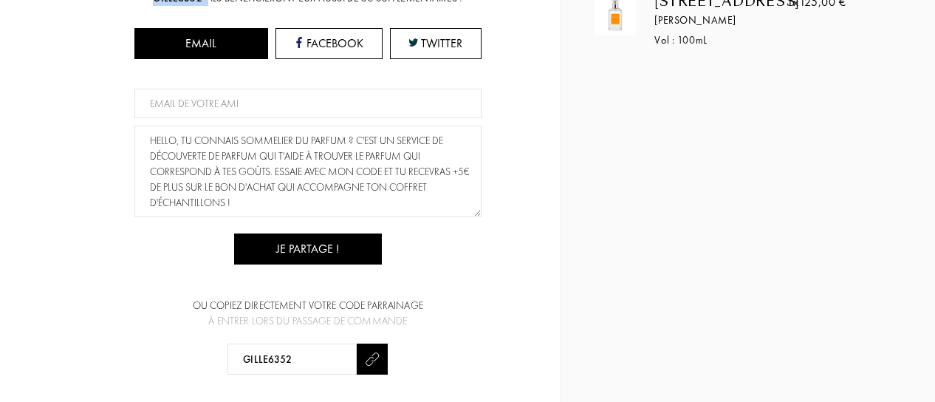
scroll to position [440, 0]
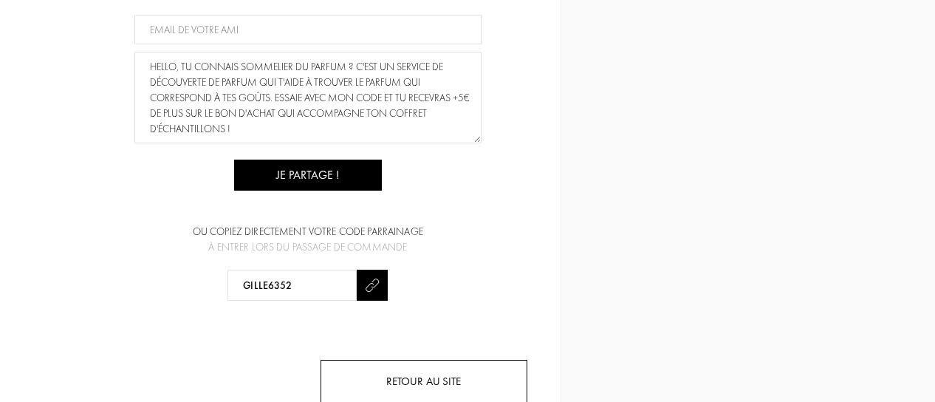
click at [431, 360] on div "Retour au site" at bounding box center [423, 382] width 207 height 44
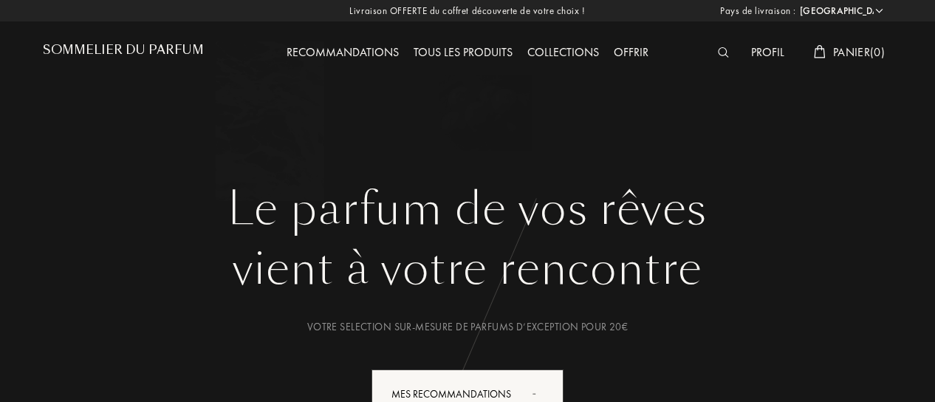
select select "FR"
